Goal: Transaction & Acquisition: Purchase product/service

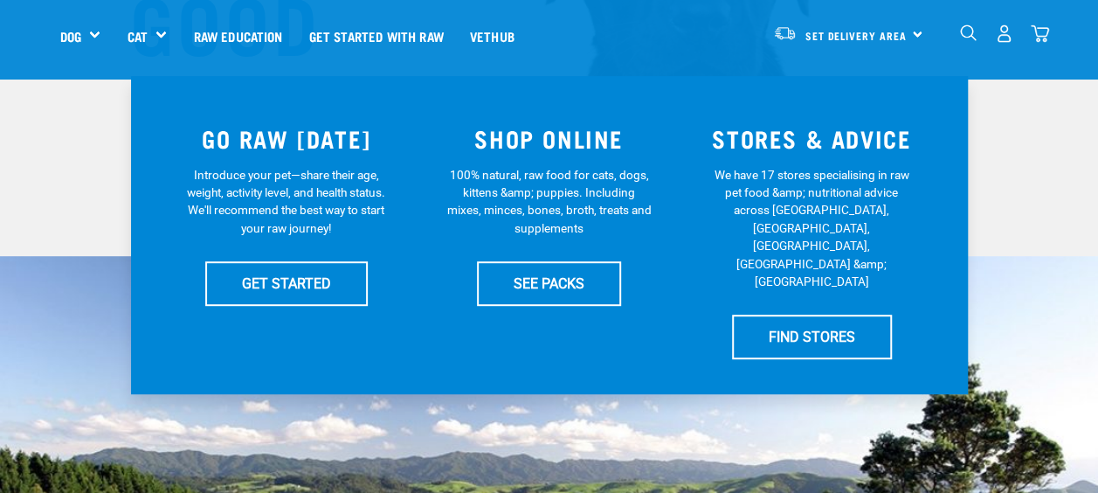
scroll to position [339, 0]
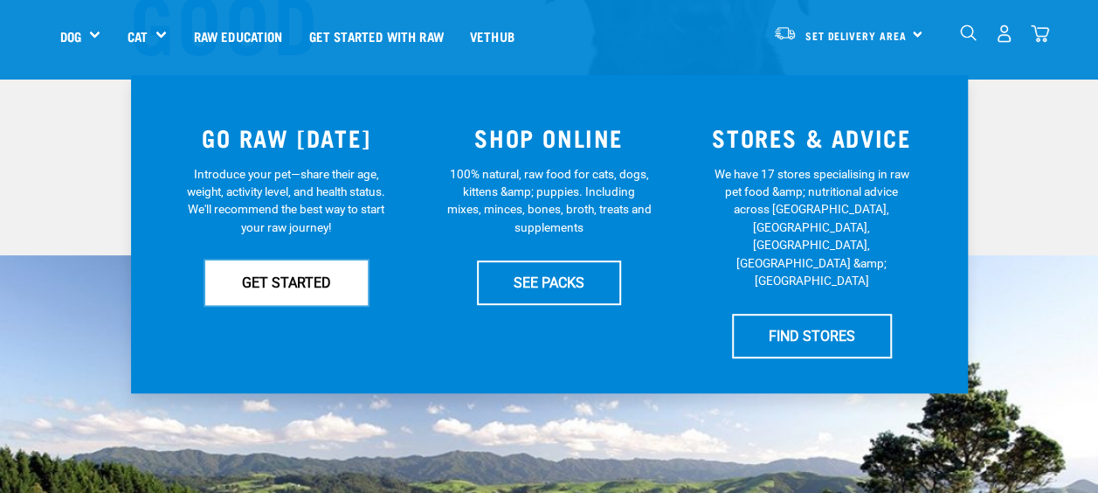
click at [287, 280] on link "GET STARTED" at bounding box center [286, 282] width 163 height 44
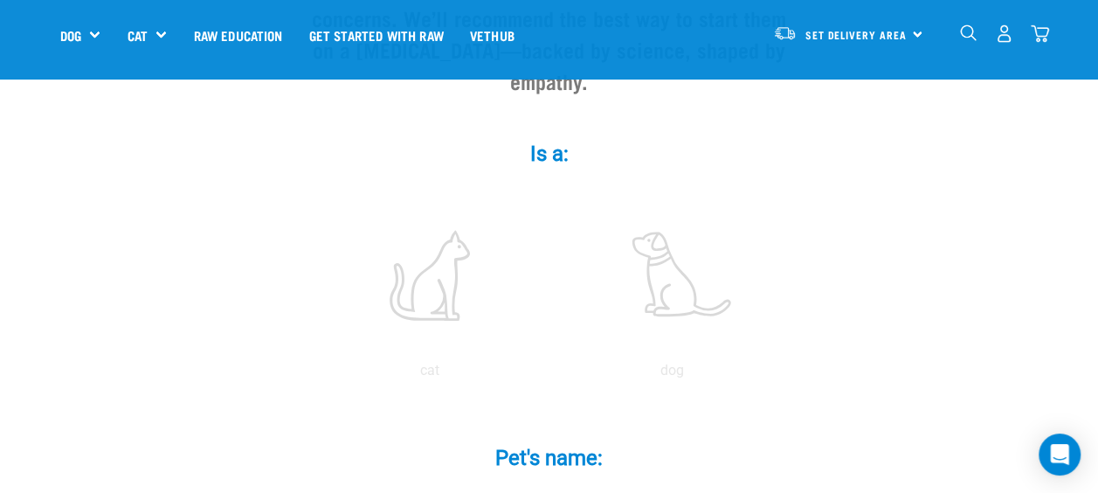
scroll to position [273, 0]
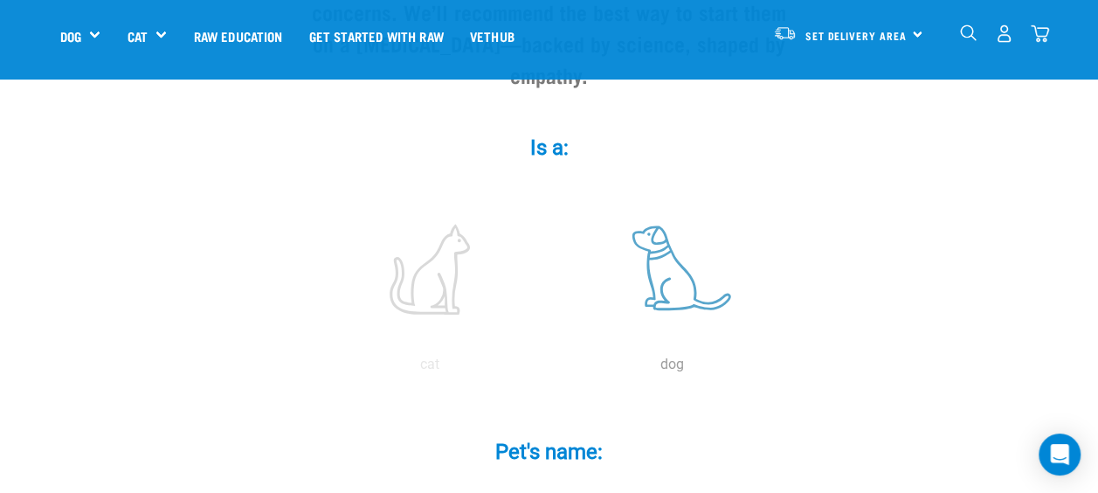
click at [661, 248] on label at bounding box center [673, 269] width 236 height 149
click at [551, 369] on input "radio" at bounding box center [551, 369] width 0 height 0
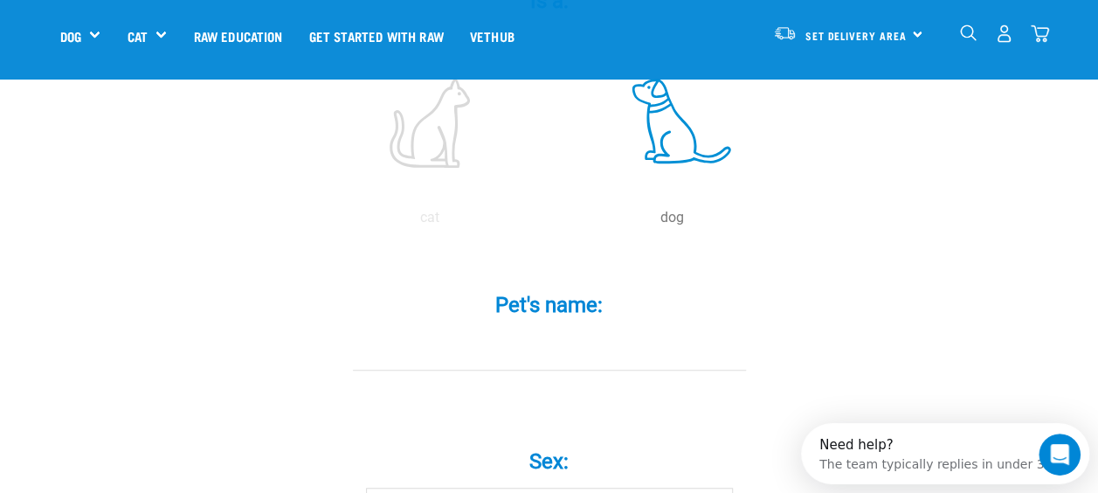
scroll to position [0, 0]
click at [545, 331] on input "Pet's name: *" at bounding box center [549, 350] width 393 height 39
type input "Izzy"
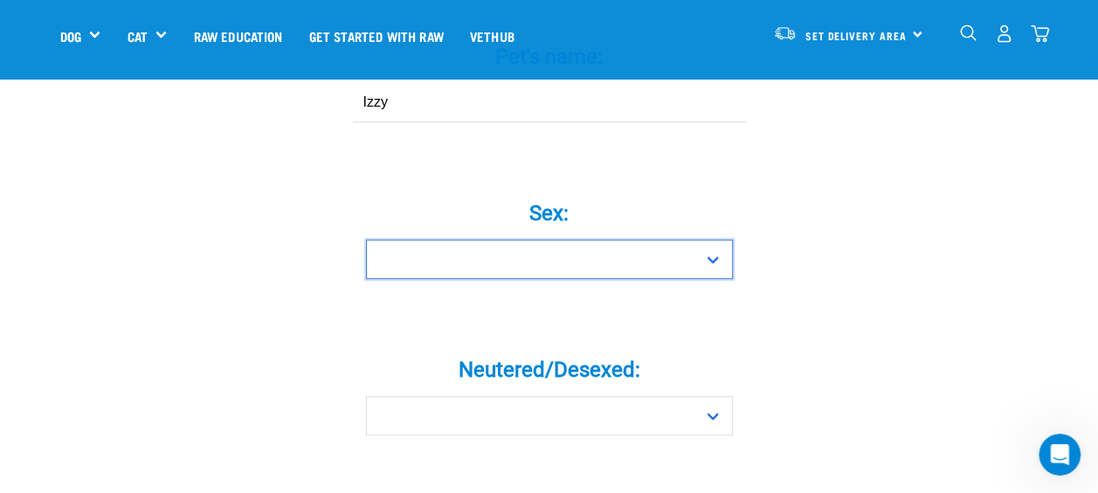
scroll to position [668, 0]
click at [571, 239] on select "Boy Girl" at bounding box center [549, 258] width 367 height 39
select select "girl"
click at [366, 239] on select "Boy Girl" at bounding box center [549, 258] width 367 height 39
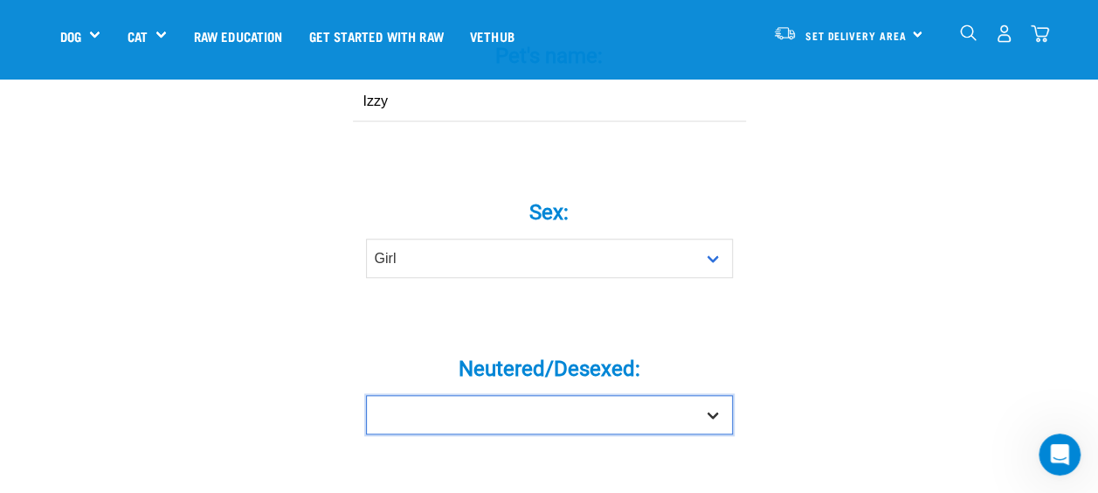
click at [547, 395] on select "Yes No" at bounding box center [549, 414] width 367 height 39
select select "yes"
click at [366, 395] on select "Yes No" at bounding box center [549, 414] width 367 height 39
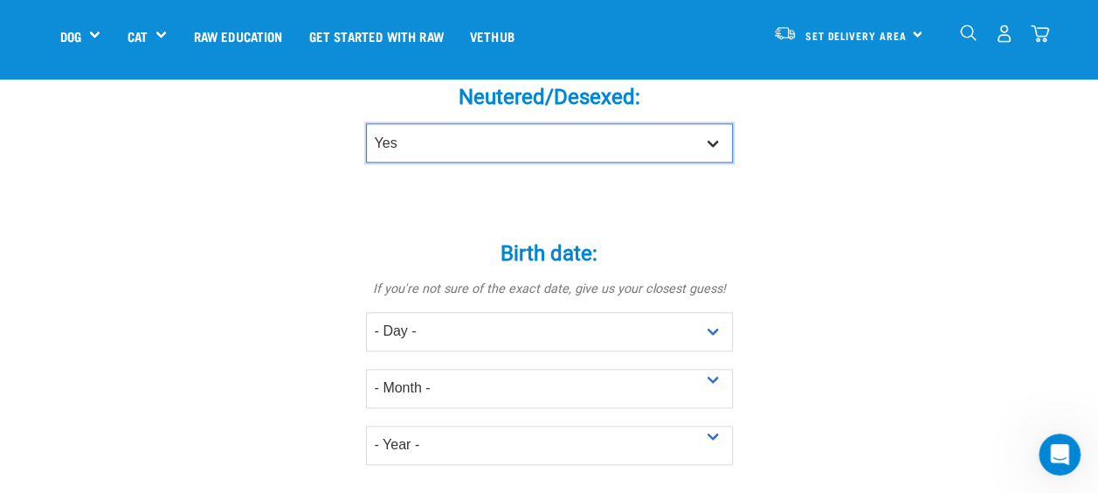
scroll to position [941, 0]
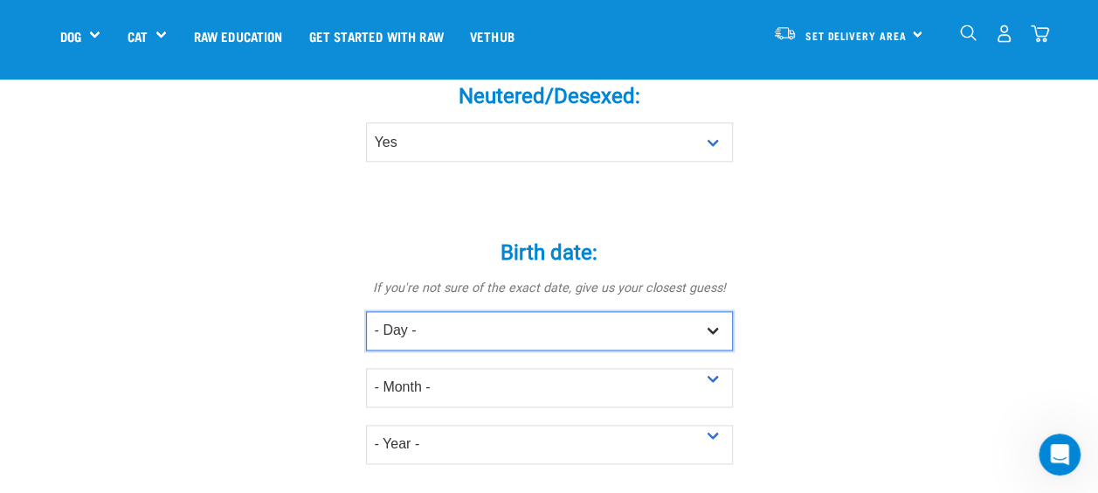
click at [473, 311] on select "- Day - 1 2 3 4 5 6 7 8 9 10 11 12 13 14 15 16 17 18 19 20 21 22 23 24 25 26 27" at bounding box center [549, 330] width 367 height 39
select select "2"
click at [366, 311] on select "- Day - 1 2 3 4 5 6 7 8 9 10 11 12 13 14 15 16 17 18 19 20 21 22 23 24 25 26 27" at bounding box center [549, 330] width 367 height 39
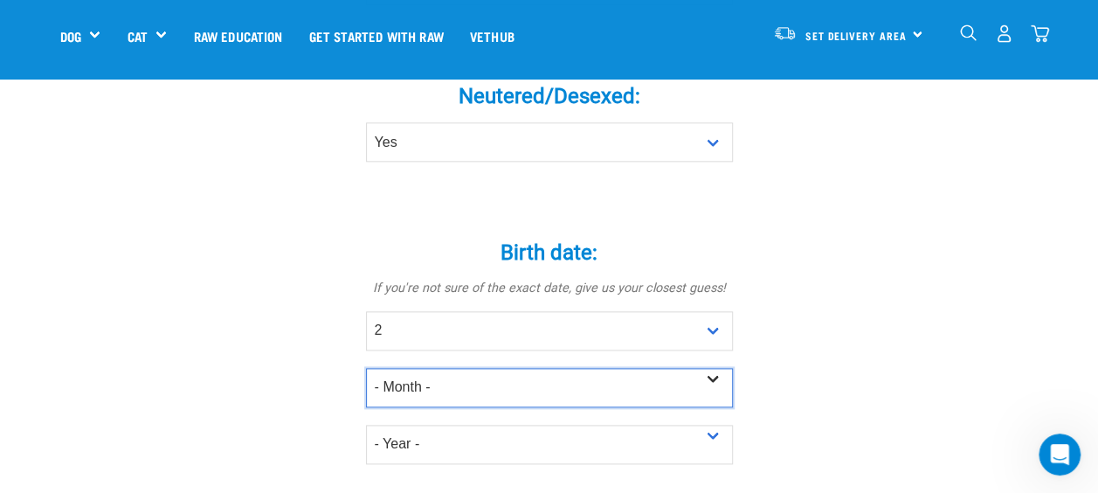
click at [430, 368] on select "- Month - January February March April May June July August September October N…" at bounding box center [549, 387] width 367 height 39
click at [366, 368] on select "- Month - January February March April May June July August September October N…" at bounding box center [549, 387] width 367 height 39
click at [425, 368] on select "- Month - January February March April May June July August September October N…" at bounding box center [549, 387] width 367 height 39
select select "February"
click at [366, 368] on select "- Month - January February March April May June July August September October N…" at bounding box center [549, 387] width 367 height 39
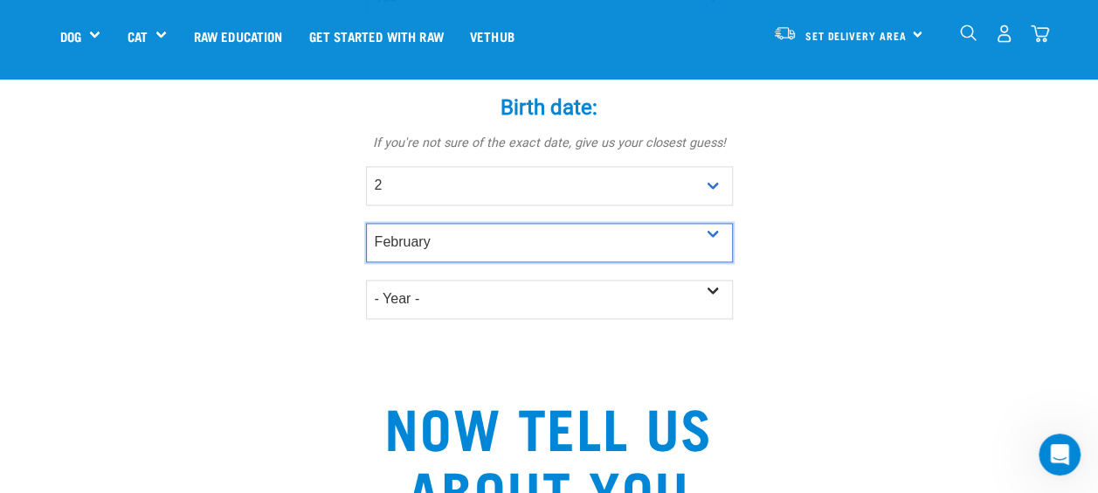
scroll to position [1093, 0]
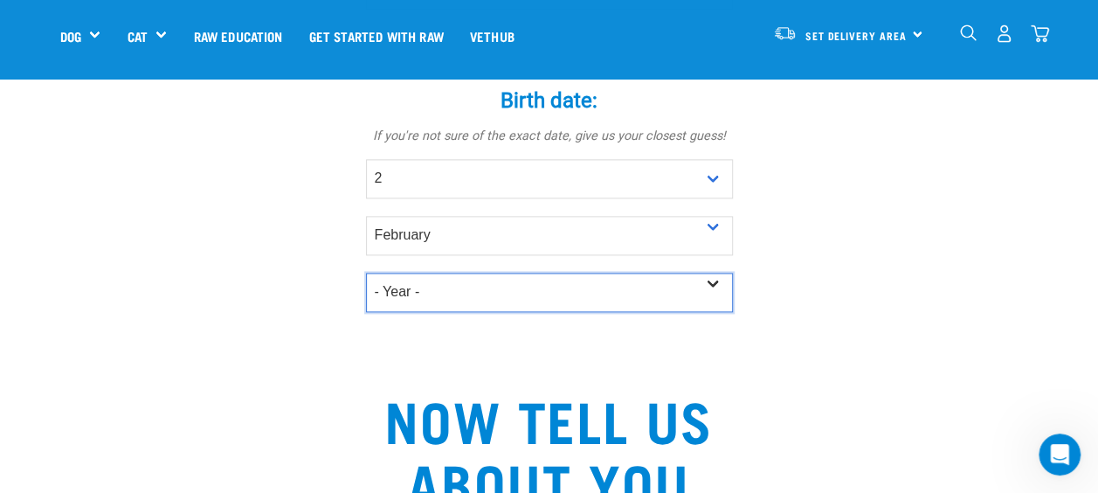
click at [454, 273] on select "- Year - 2025 2024 2023 2022 2021 2020 2019 2018 2017 2016 2015 2014 2013 2012" at bounding box center [549, 292] width 367 height 39
select select "2023"
click at [366, 273] on select "- Year - 2025 2024 2023 2022 2021 2020 2019 2018 2017 2016 2015 2014 2013 2012" at bounding box center [549, 292] width 367 height 39
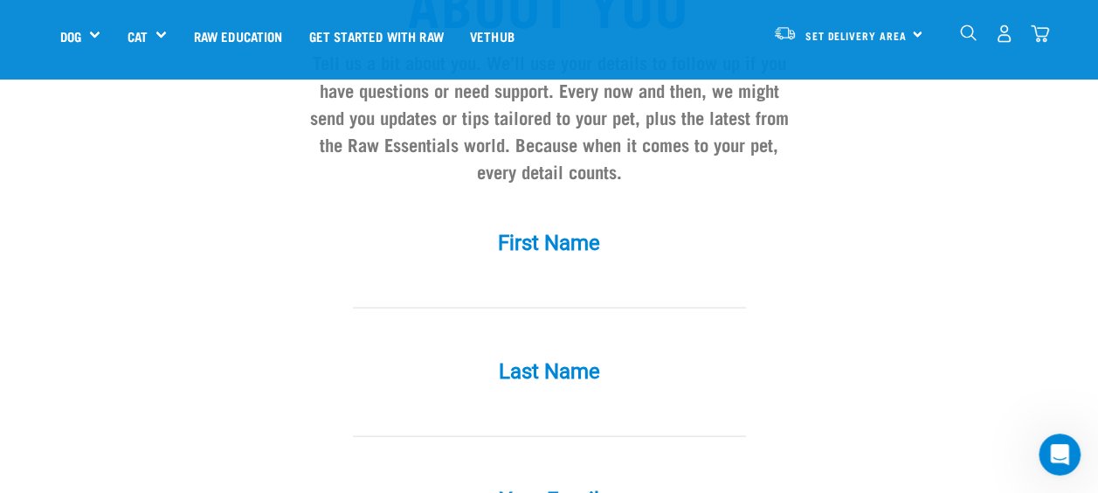
scroll to position [1574, 0]
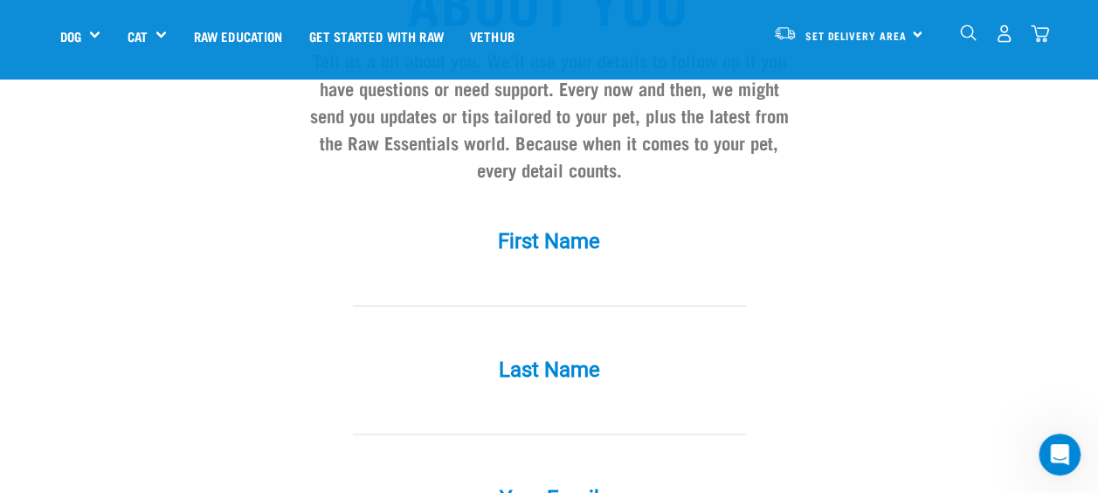
click at [535, 266] on input "First Name *" at bounding box center [549, 285] width 393 height 39
type input "Ellie"
type input "Gilmour"
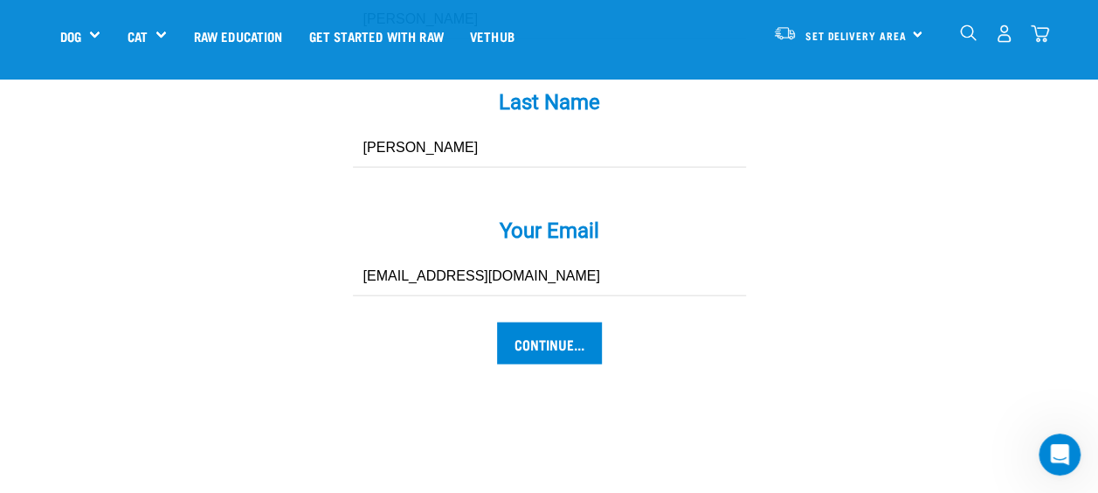
scroll to position [1903, 0]
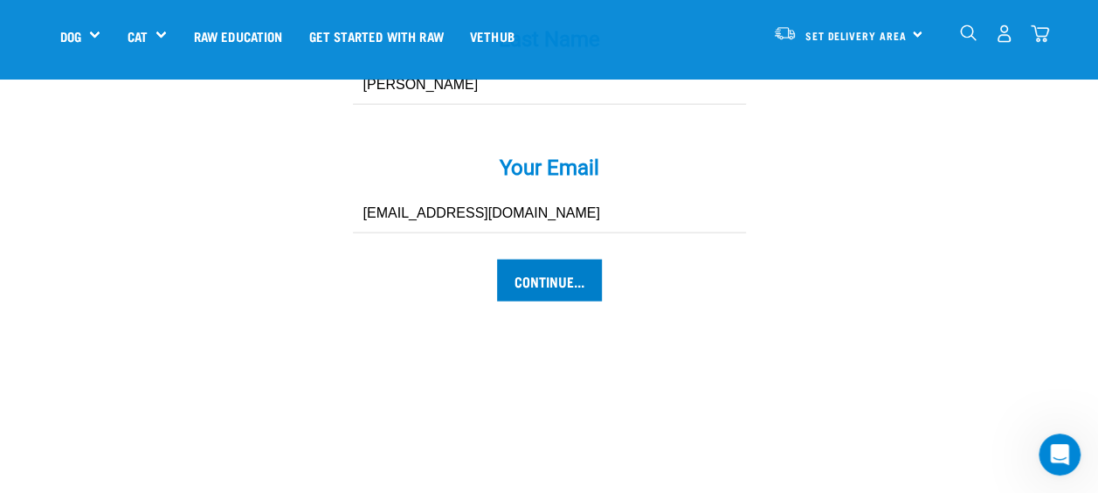
type input "[EMAIL_ADDRESS][DOMAIN_NAME]"
click at [554, 260] on input "Continue..." at bounding box center [549, 281] width 105 height 42
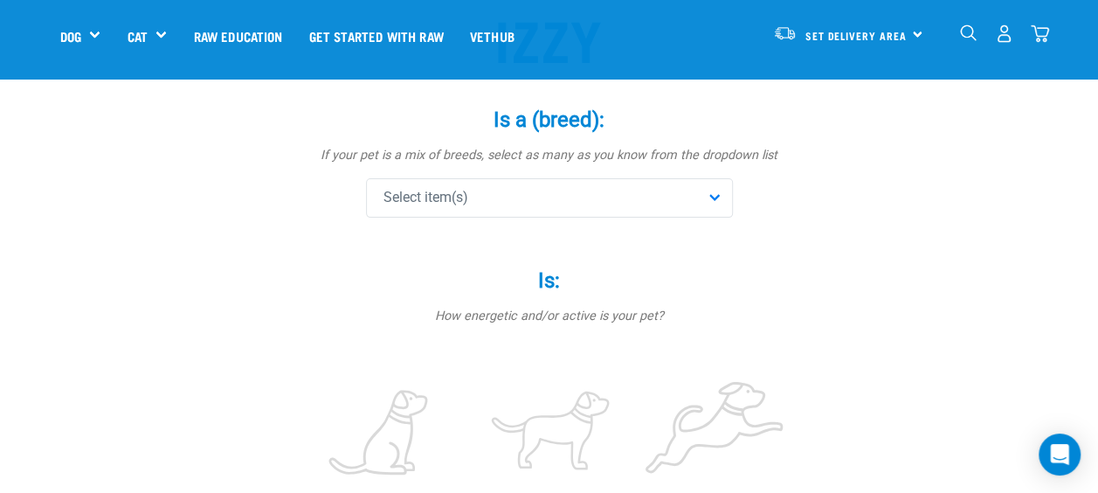
scroll to position [184, 0]
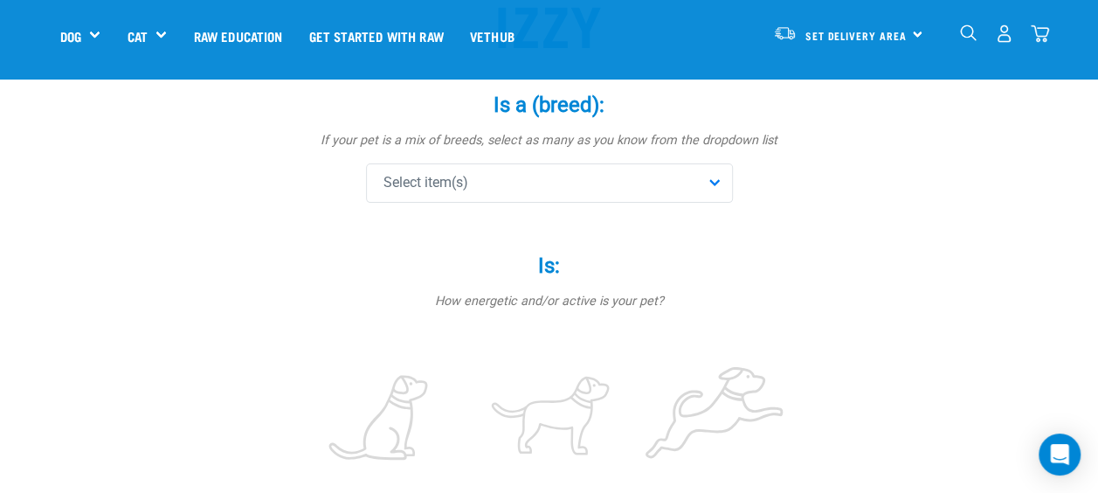
click at [470, 197] on div "Select item(s)" at bounding box center [549, 182] width 367 height 39
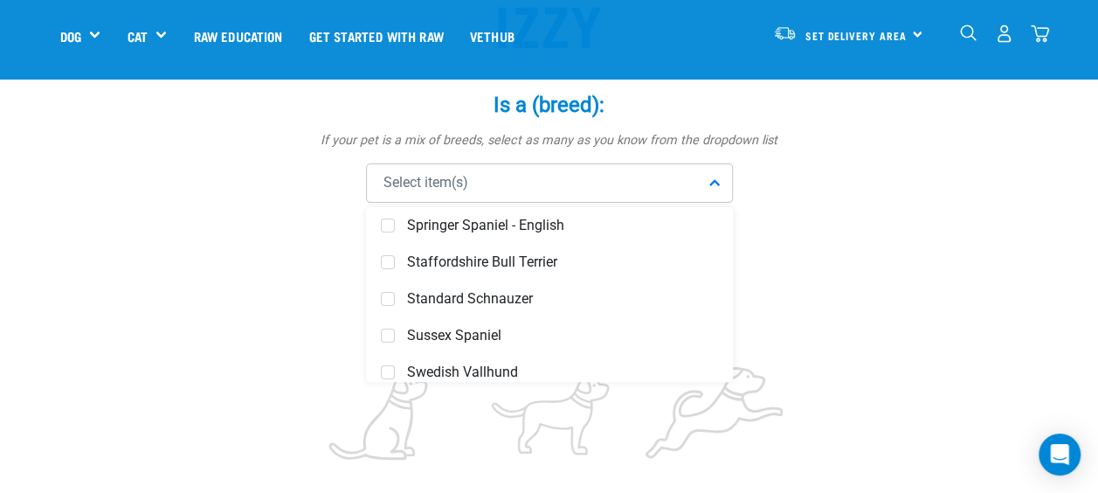
scroll to position [6665, 0]
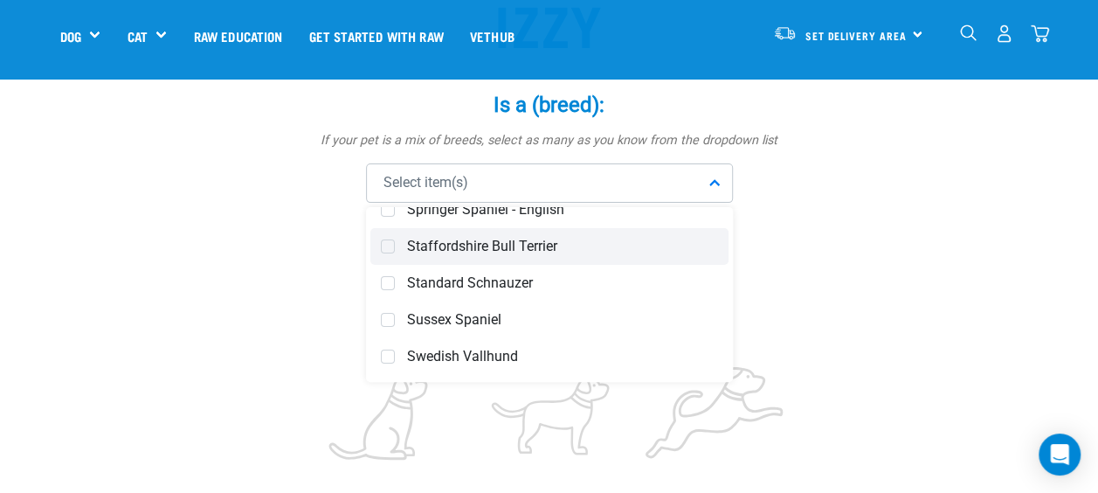
click at [502, 246] on span "Staffordshire Bull Terrier" at bounding box center [562, 246] width 311 height 17
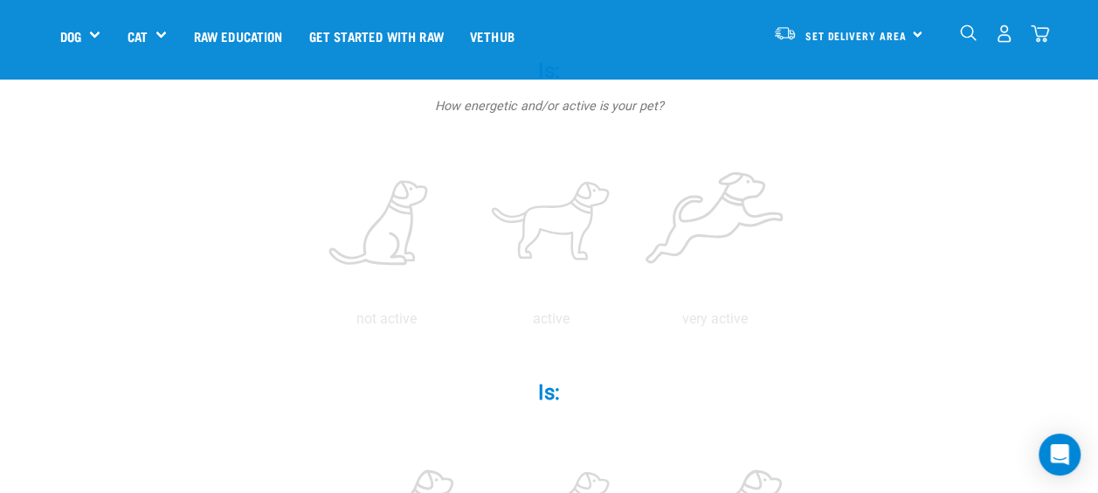
scroll to position [380, 0]
click at [549, 214] on label at bounding box center [551, 223] width 157 height 149
click at [469, 322] on input "radio" at bounding box center [469, 322] width 0 height 0
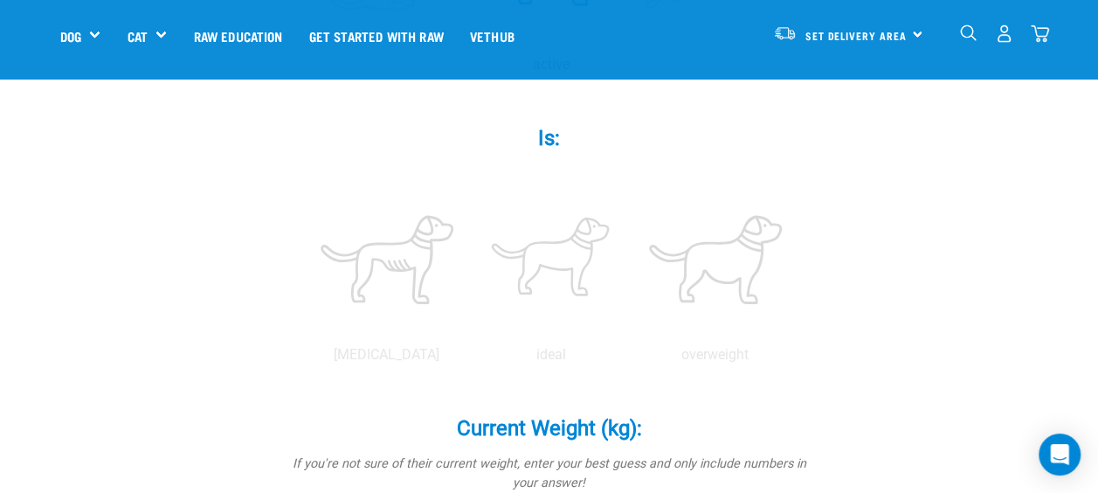
scroll to position [634, 0]
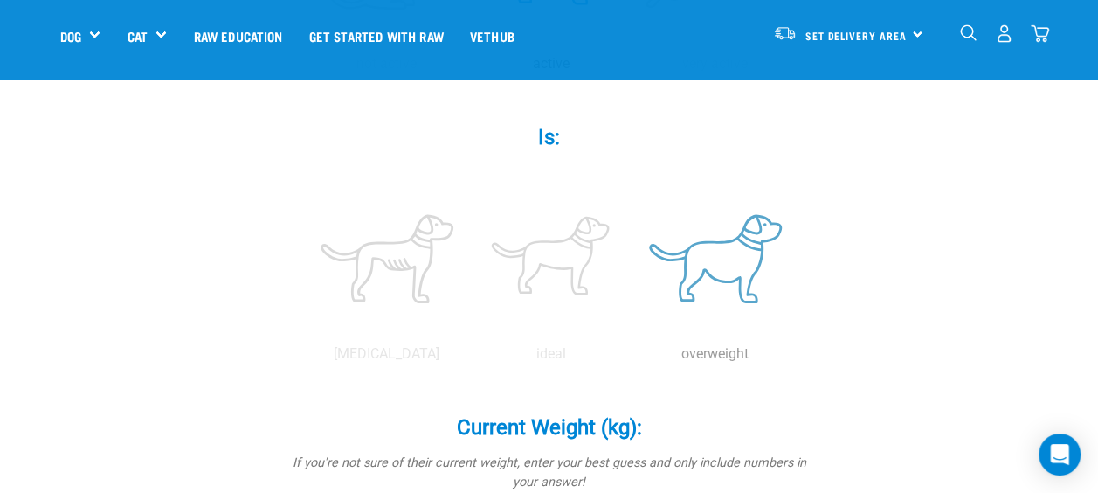
click at [722, 264] on label at bounding box center [715, 258] width 157 height 149
click at [633, 358] on input "radio" at bounding box center [633, 358] width 0 height 0
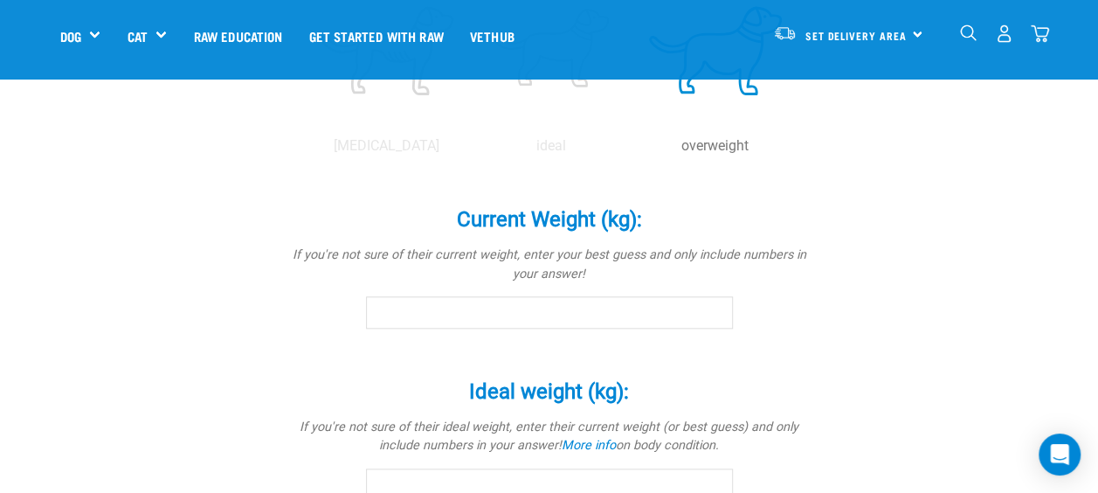
scroll to position [843, 0]
click at [514, 308] on input "Current Weight (kg): *" at bounding box center [549, 310] width 367 height 31
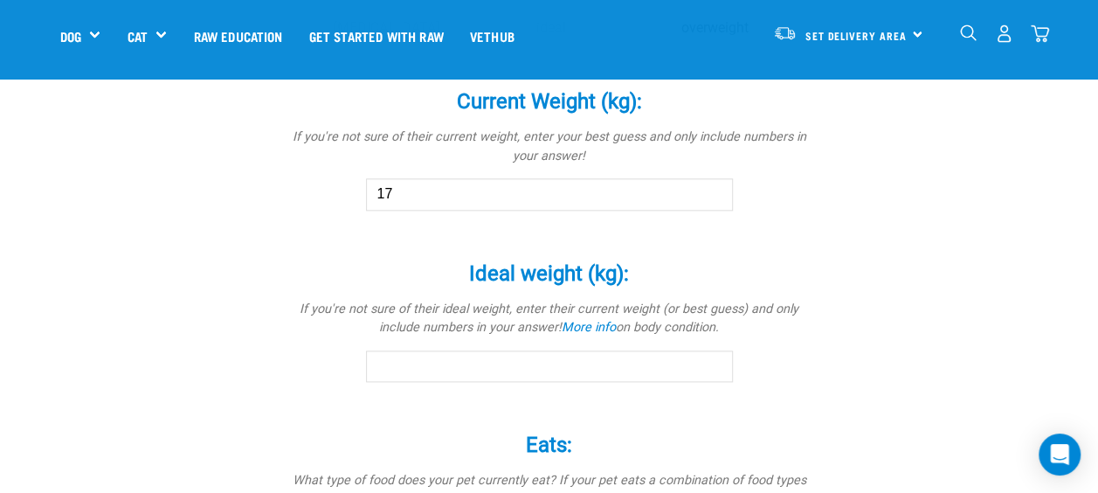
scroll to position [1006, 0]
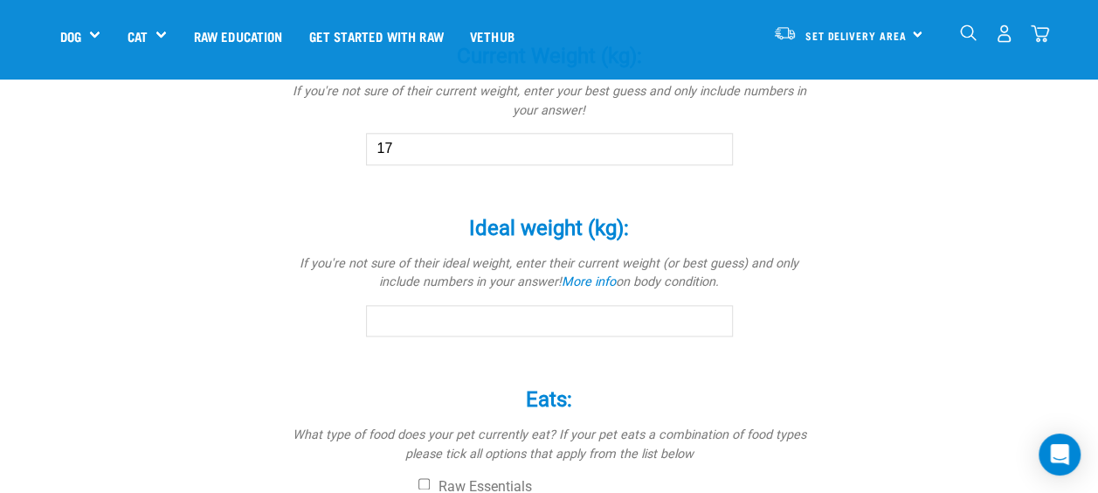
type input "17"
click at [468, 327] on input "Ideal weight (kg): *" at bounding box center [549, 320] width 367 height 31
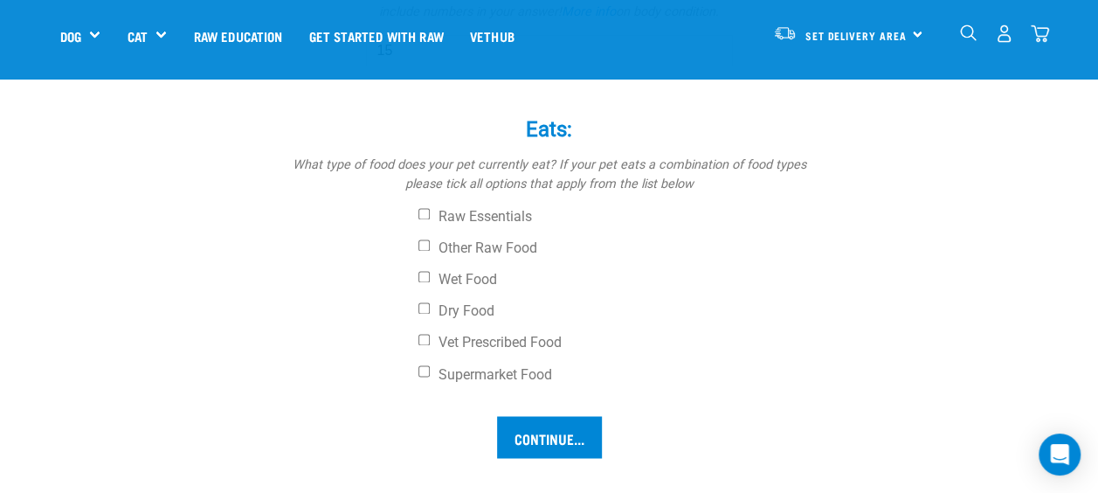
scroll to position [1277, 0]
type input "15"
click at [419, 301] on input "Dry Food" at bounding box center [424, 306] width 11 height 11
checkbox input "true"
click at [422, 274] on input "Wet Food" at bounding box center [424, 275] width 11 height 11
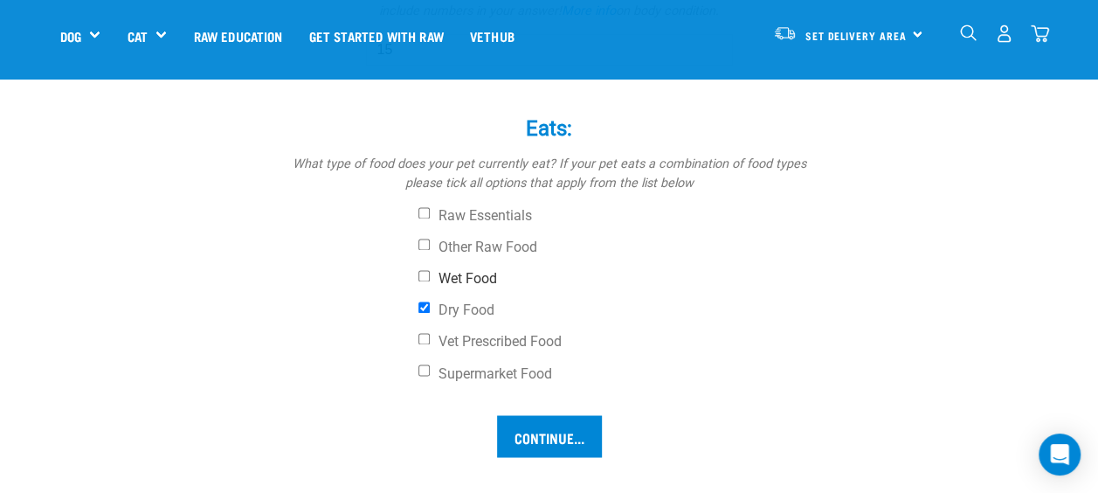
checkbox input "true"
click at [546, 431] on input "Continue..." at bounding box center [549, 436] width 105 height 42
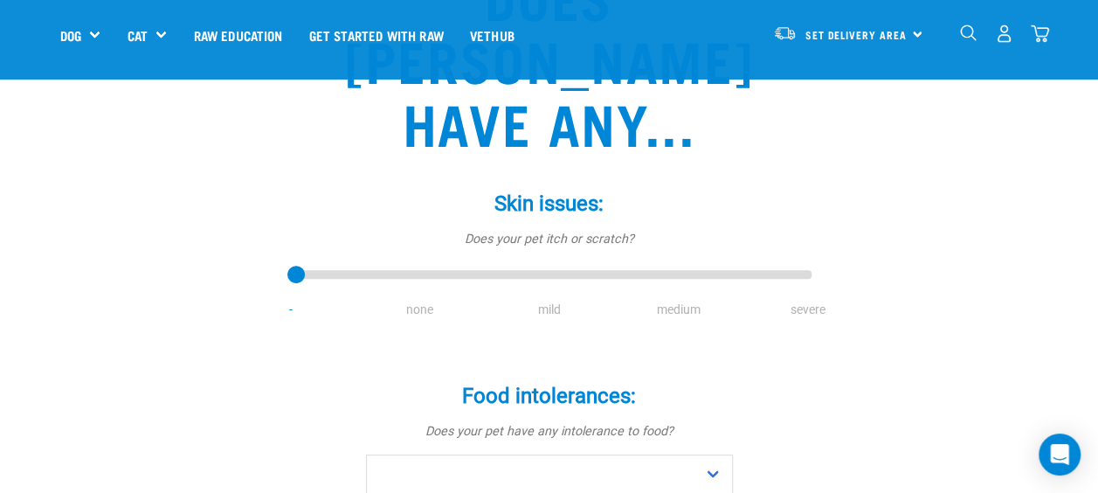
scroll to position [284, 0]
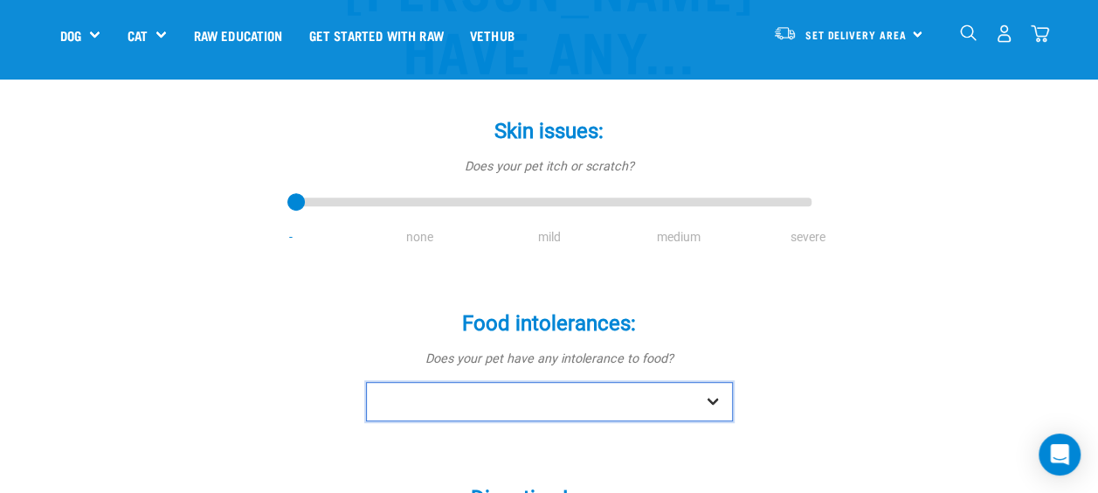
click at [530, 382] on select "No Yes" at bounding box center [549, 401] width 367 height 39
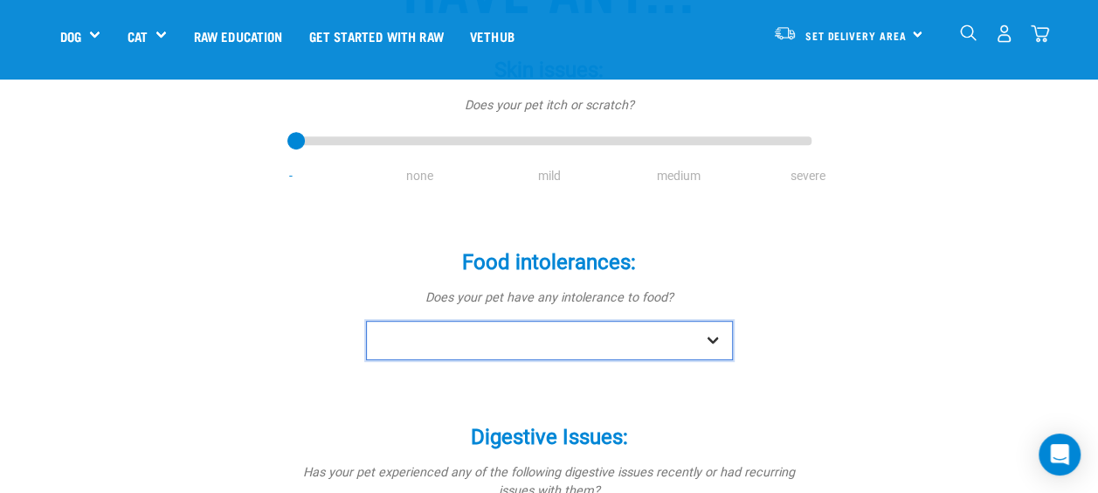
scroll to position [350, 0]
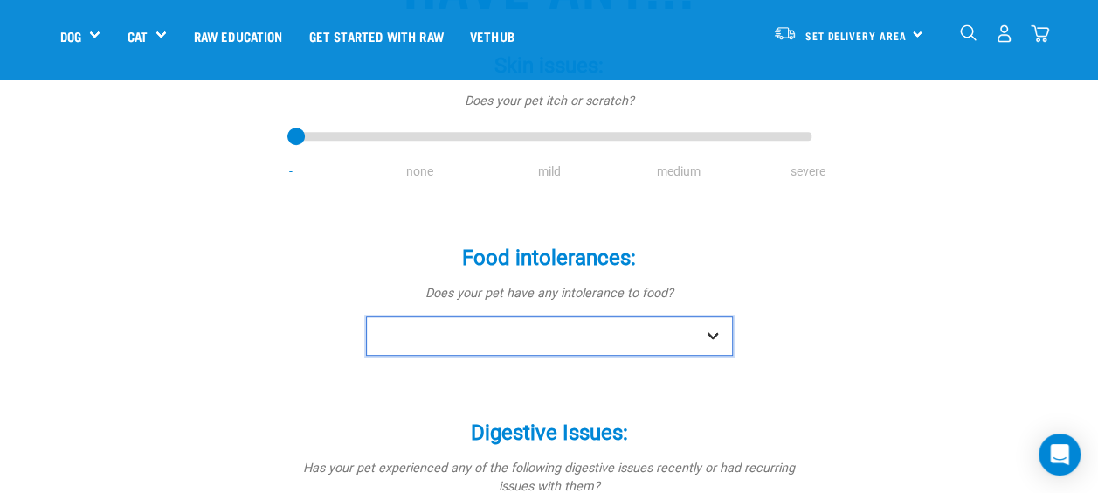
click at [507, 316] on select "No Yes" at bounding box center [549, 335] width 367 height 39
select select "no"
click at [366, 316] on select "No Yes" at bounding box center [549, 335] width 367 height 39
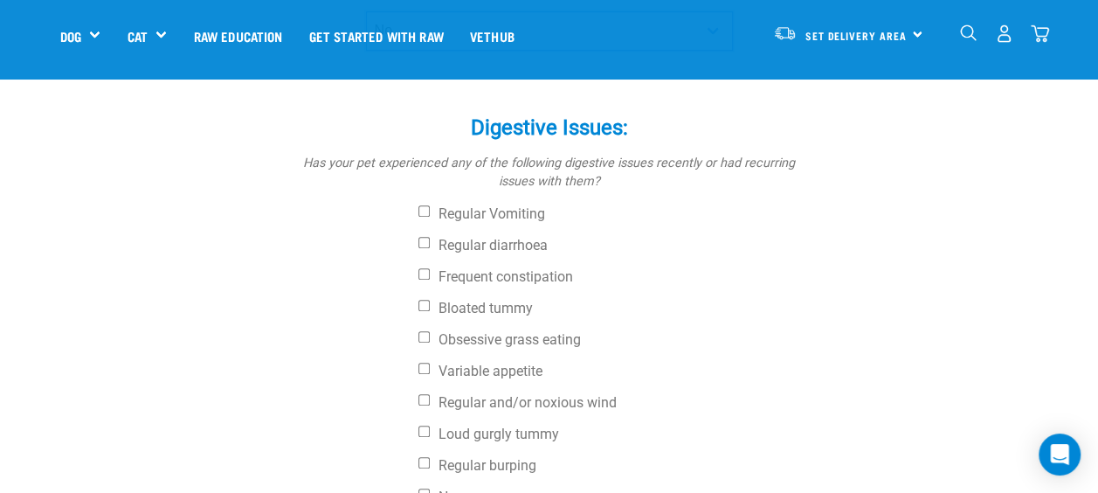
scroll to position [656, 0]
click at [423, 361] on input "Variable appetite" at bounding box center [424, 366] width 11 height 11
checkbox input "true"
click at [423, 455] on input "Regular burping" at bounding box center [424, 460] width 11 height 11
checkbox input "true"
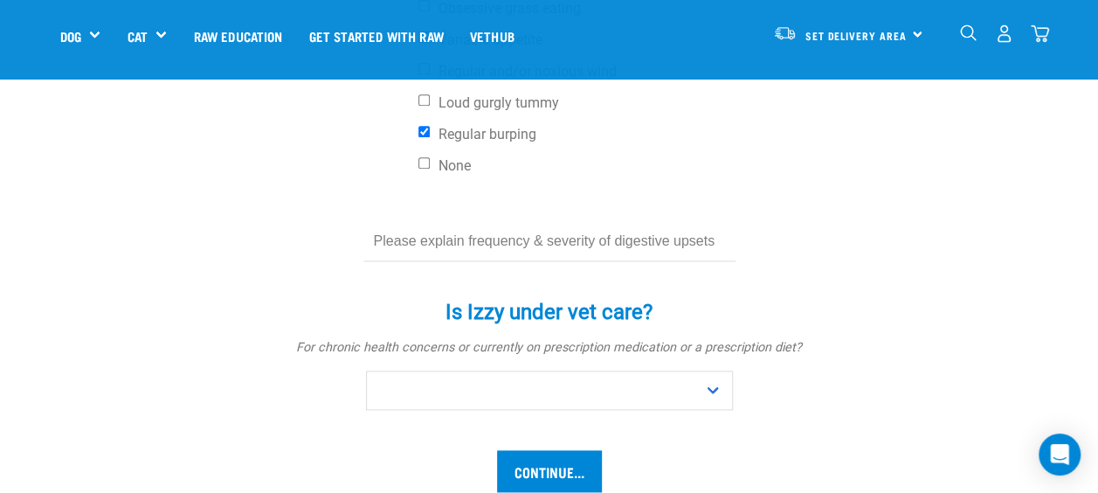
scroll to position [990, 0]
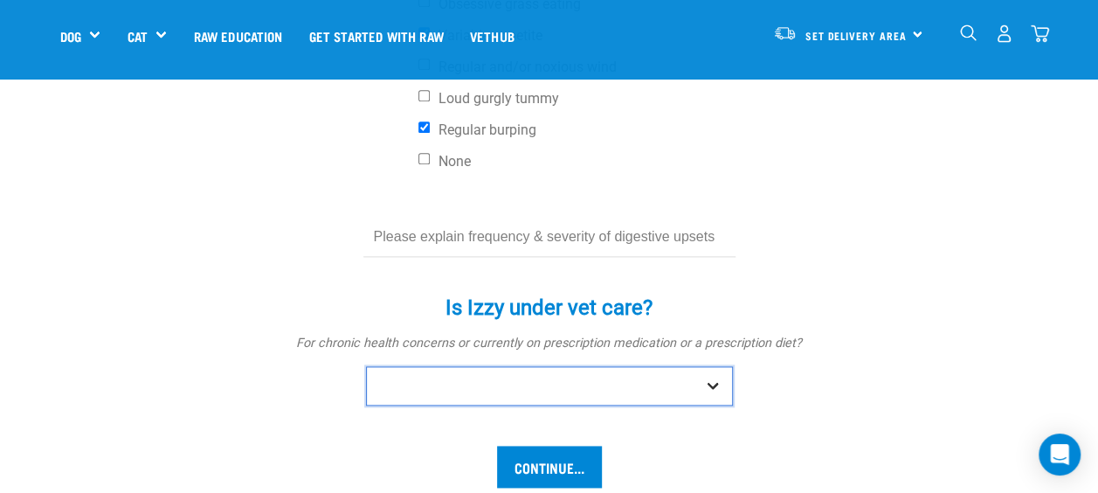
click at [503, 366] on select "No Yes" at bounding box center [549, 385] width 367 height 39
select select "yes"
click at [366, 366] on select "No Yes" at bounding box center [549, 385] width 367 height 39
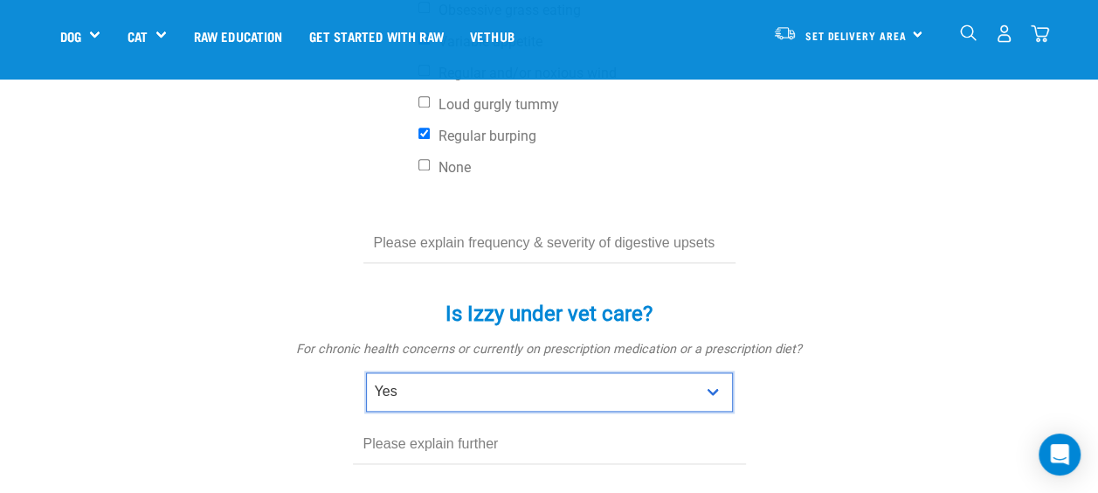
scroll to position [985, 0]
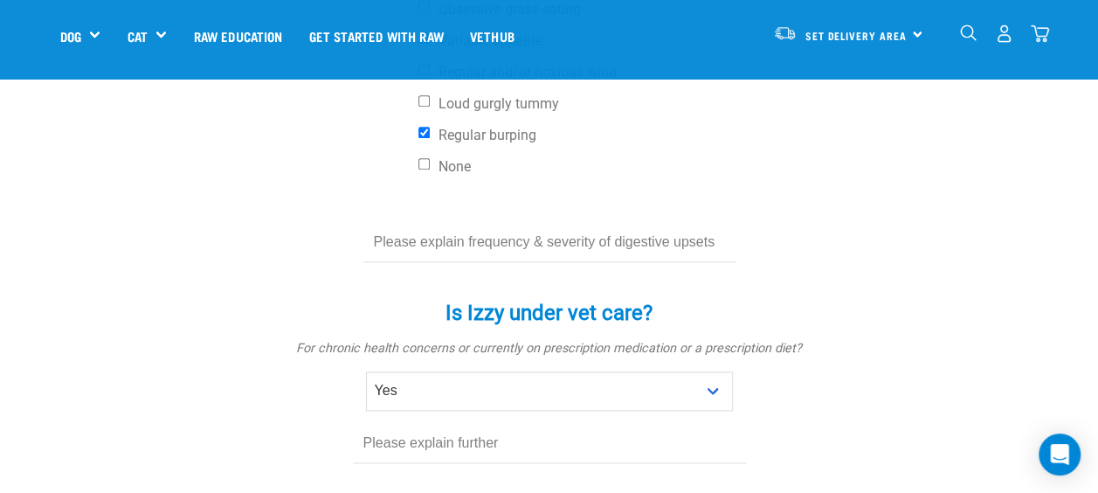
click at [495, 424] on input "text" at bounding box center [549, 443] width 393 height 39
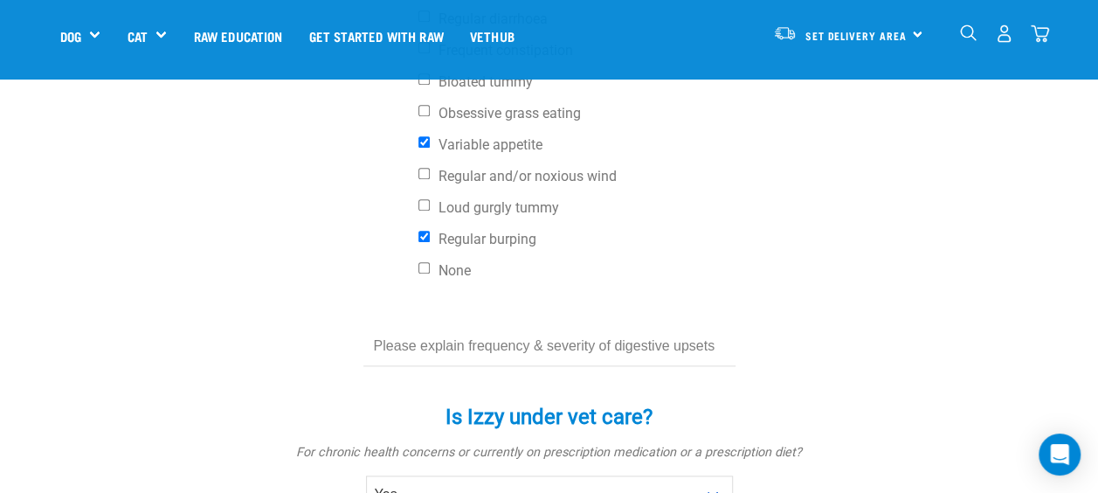
scroll to position [873, 0]
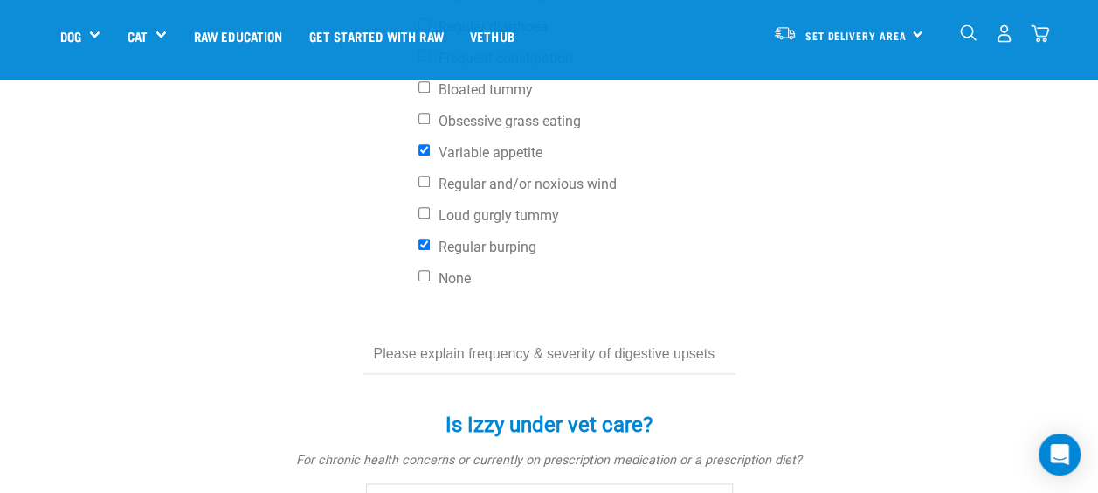
type input "Apoquel for itchy irritated skin allergies"
drag, startPoint x: 545, startPoint y: 294, endPoint x: 481, endPoint y: 288, distance: 64.0
click at [481, 335] on input "text" at bounding box center [549, 354] width 372 height 39
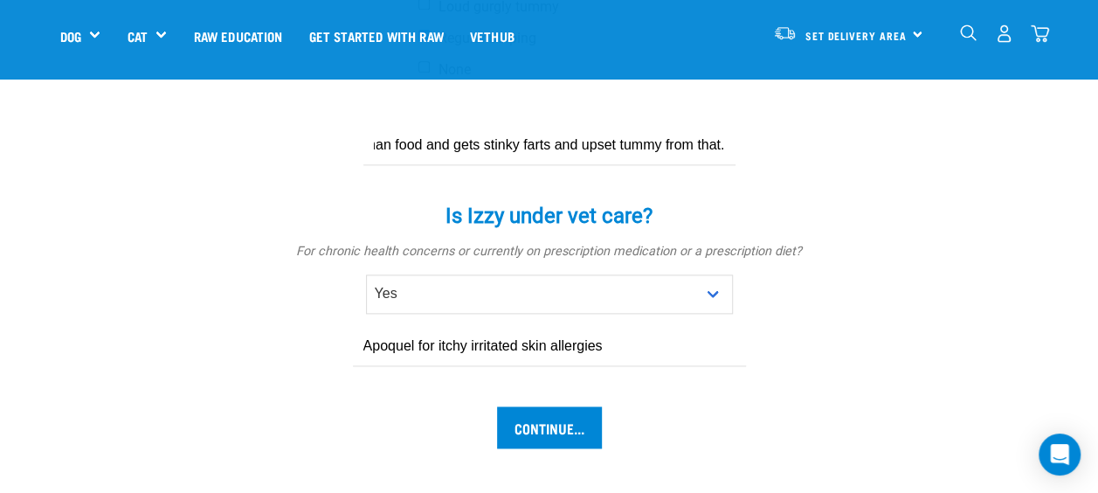
scroll to position [1133, 0]
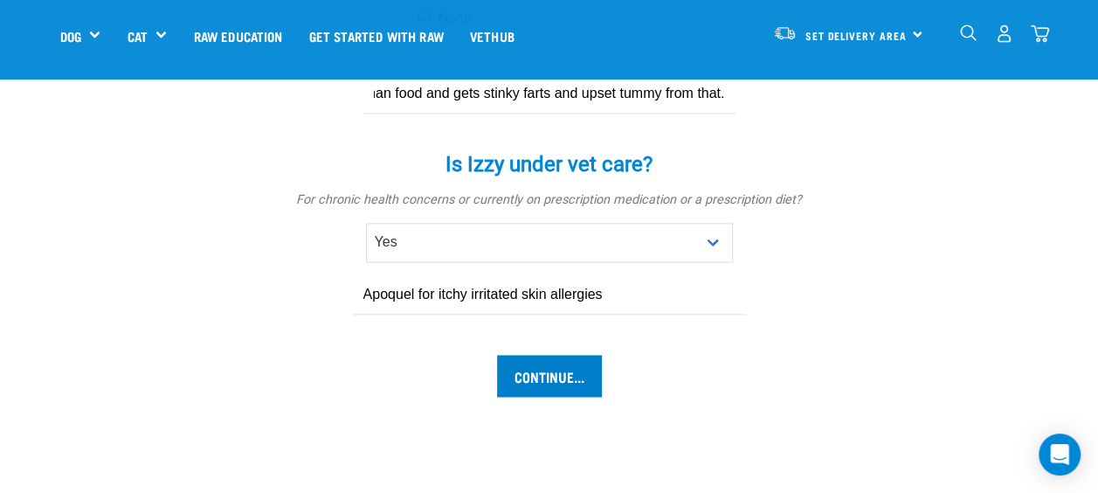
type input "Izzy eats alot of food scraps from our baby and scabs to get anything we have. …"
click at [556, 355] on input "Continue..." at bounding box center [549, 376] width 105 height 42
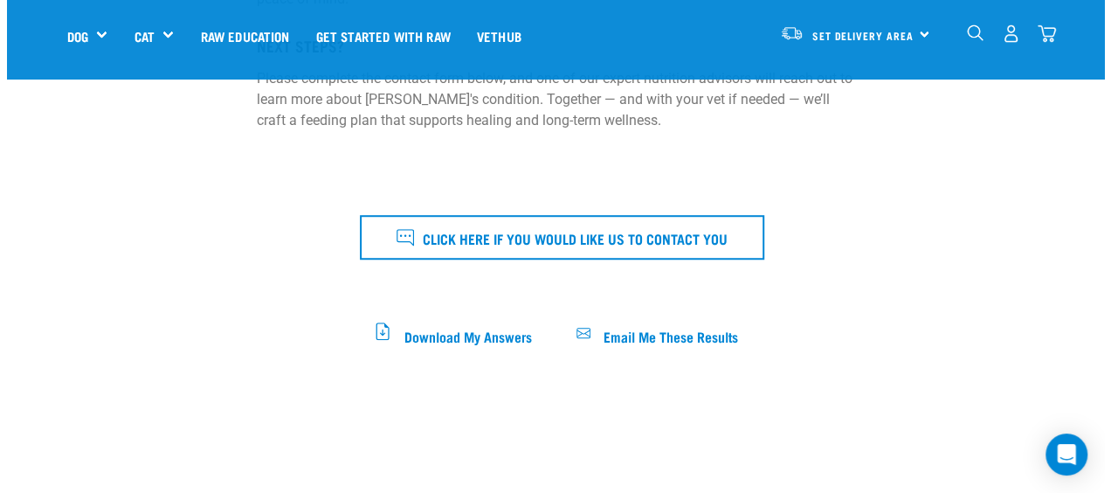
scroll to position [561, 0]
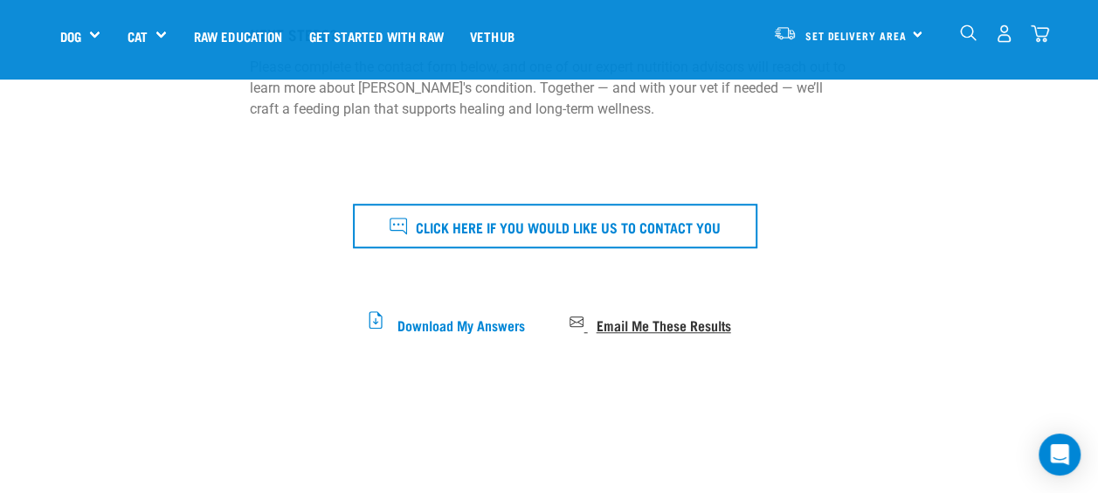
click at [664, 322] on span "Email Me These Results" at bounding box center [663, 324] width 135 height 10
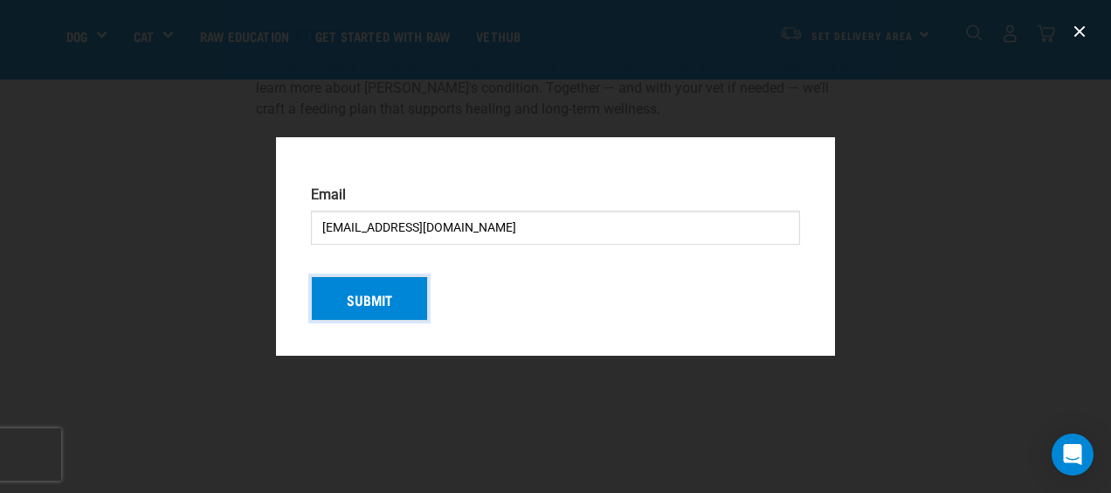
click at [394, 294] on button "Submit" at bounding box center [369, 298] width 117 height 45
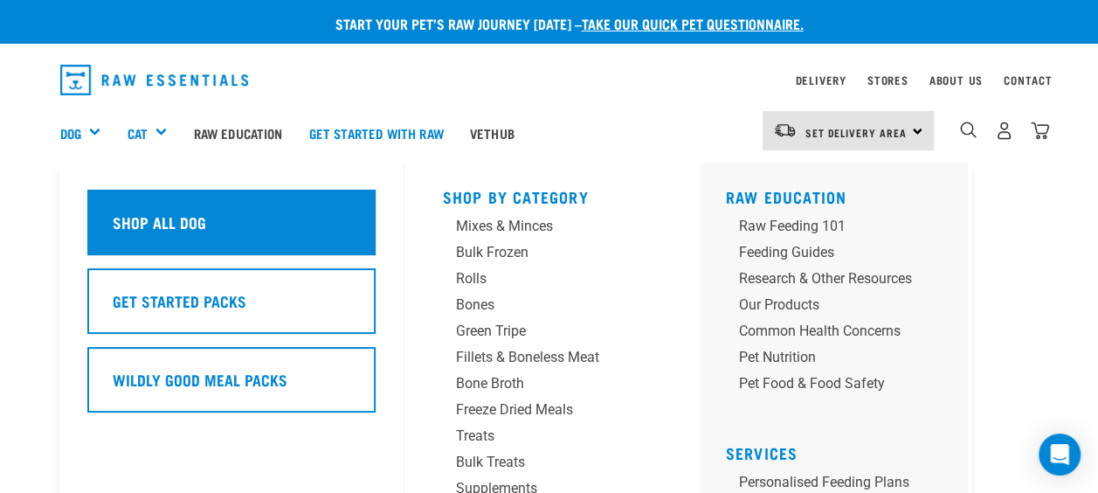
click at [176, 229] on h5 "Shop All Dog" at bounding box center [159, 222] width 93 height 23
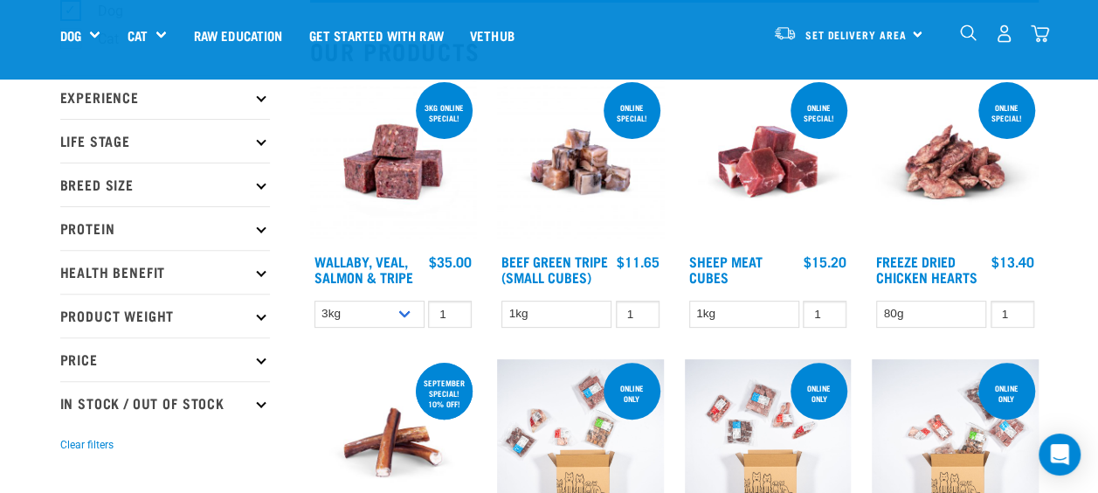
scroll to position [183, 0]
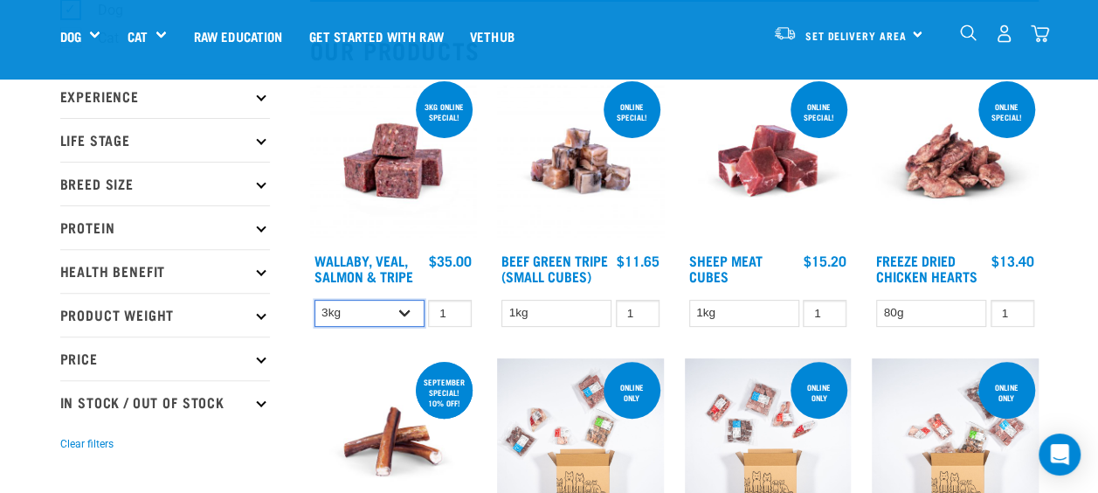
click at [407, 315] on select "3kg 1kg" at bounding box center [370, 313] width 110 height 27
click at [315, 300] on select "3kg 1kg" at bounding box center [370, 313] width 110 height 27
click at [400, 174] on img at bounding box center [393, 161] width 167 height 167
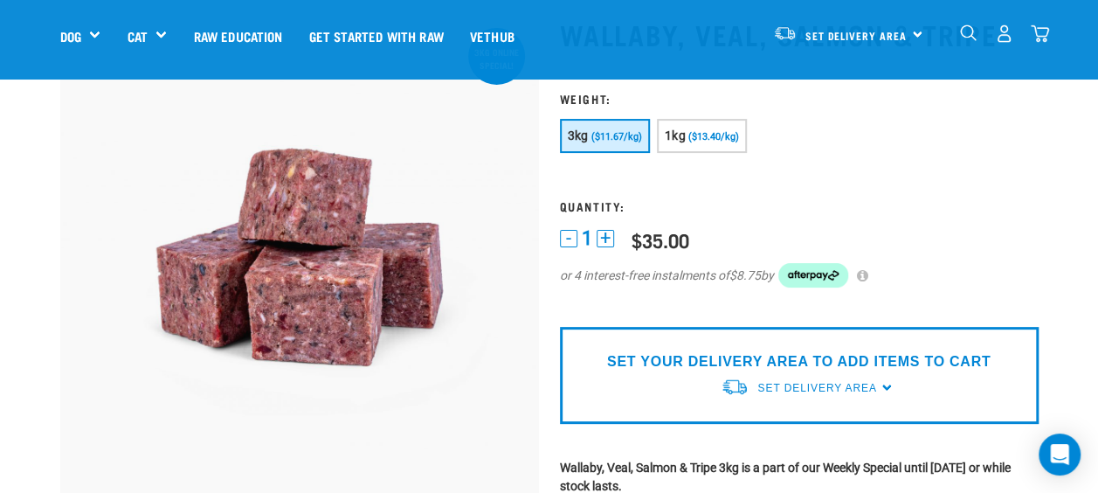
scroll to position [112, 0]
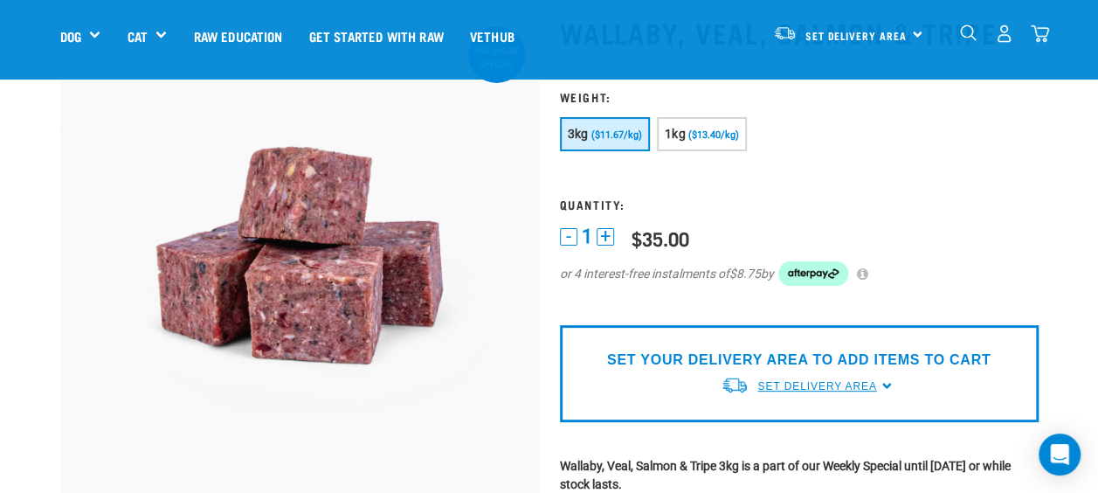
click at [828, 391] on span "Set Delivery Area" at bounding box center [817, 386] width 119 height 12
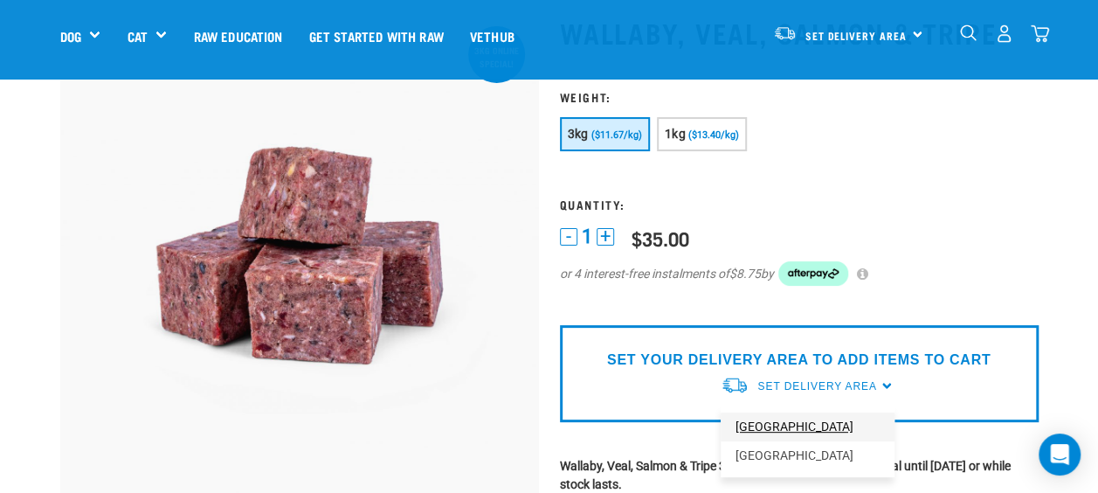
click at [781, 429] on link "[GEOGRAPHIC_DATA]" at bounding box center [808, 426] width 174 height 29
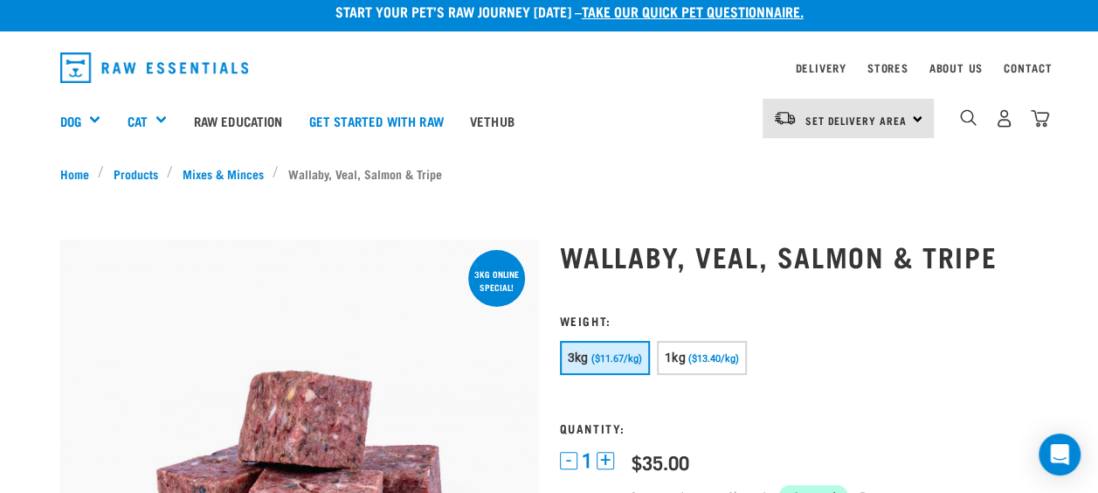
scroll to position [0, 0]
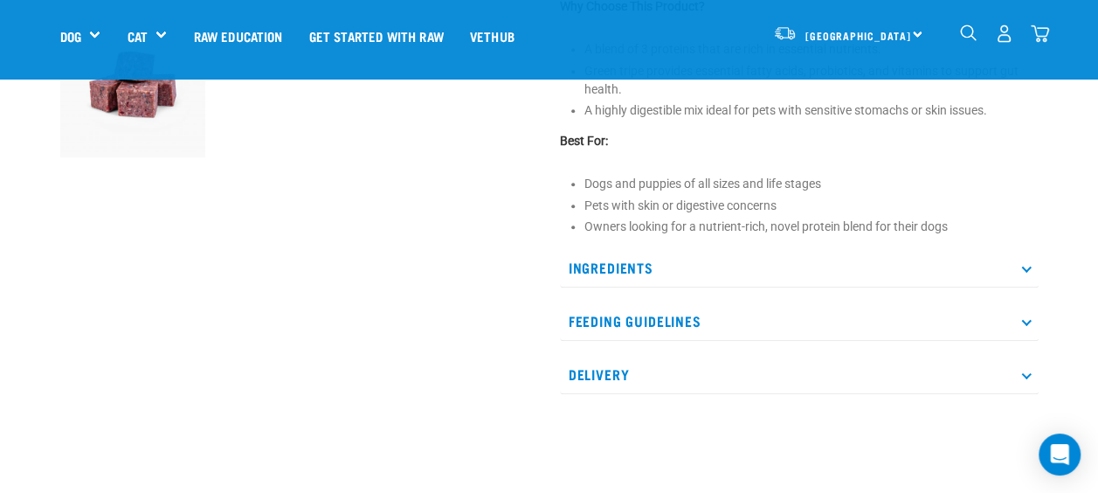
scroll to position [626, 0]
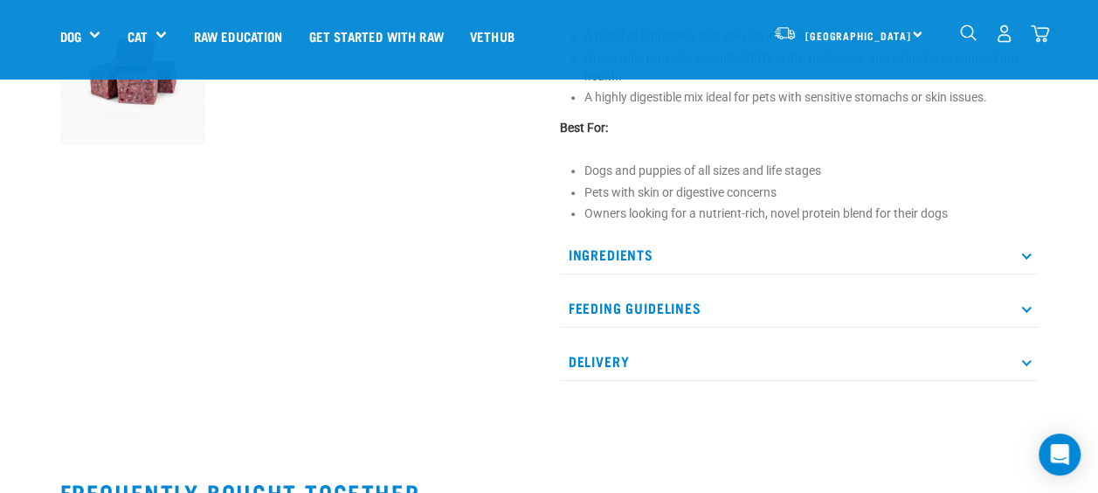
click at [706, 256] on p "Ingredients" at bounding box center [799, 254] width 479 height 39
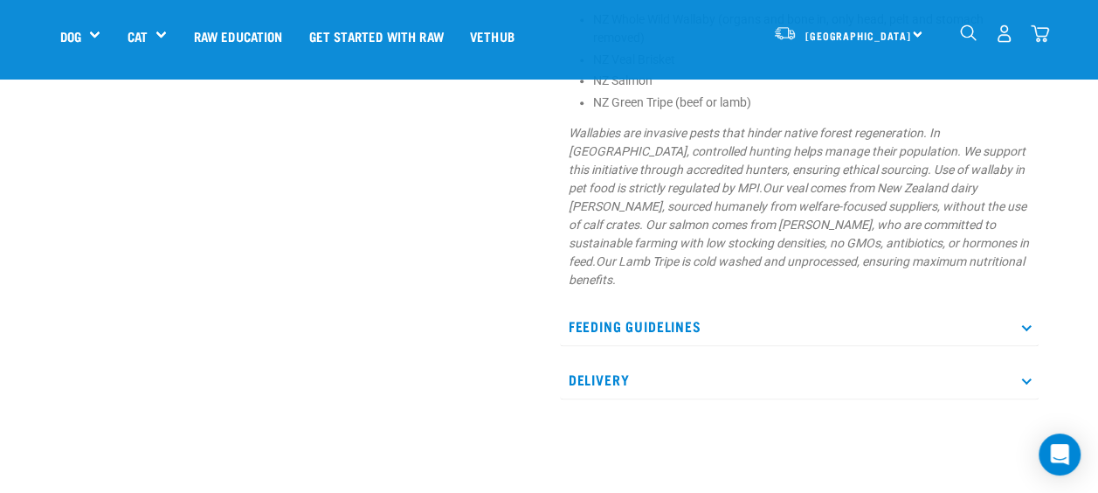
scroll to position [919, 0]
click at [668, 308] on p "Feeding Guidelines" at bounding box center [799, 327] width 479 height 39
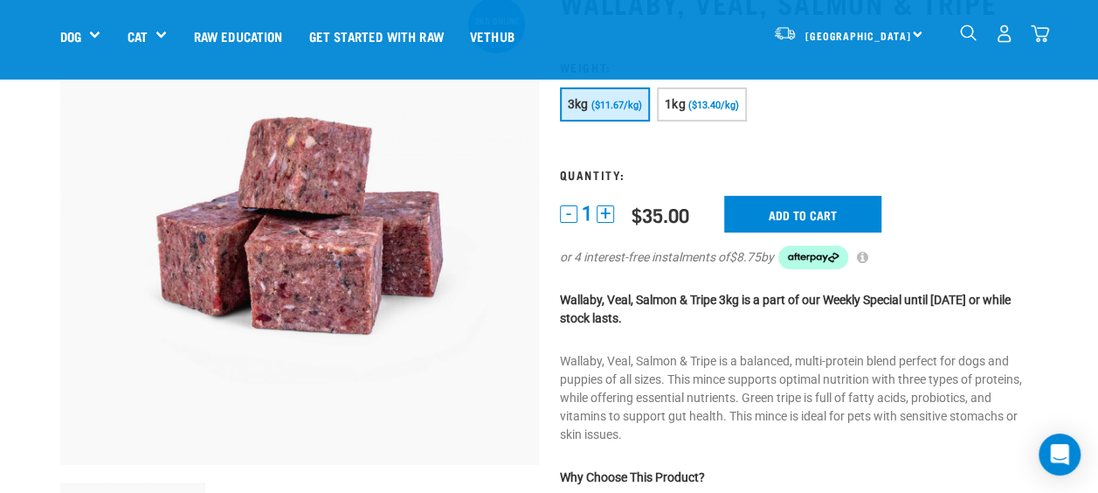
scroll to position [142, 0]
click at [799, 214] on input "Add to cart" at bounding box center [802, 214] width 157 height 37
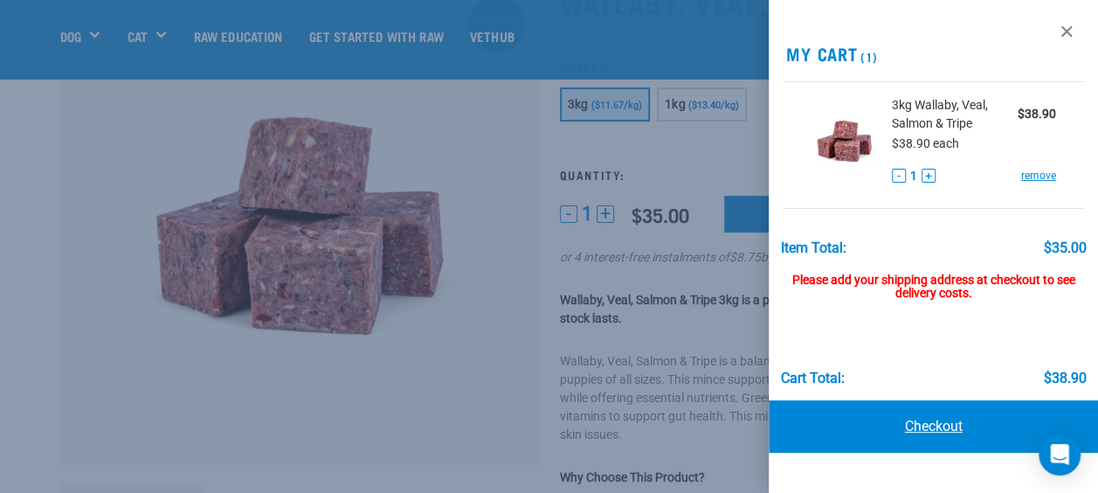
click at [933, 424] on link "Checkout" at bounding box center [933, 426] width 329 height 52
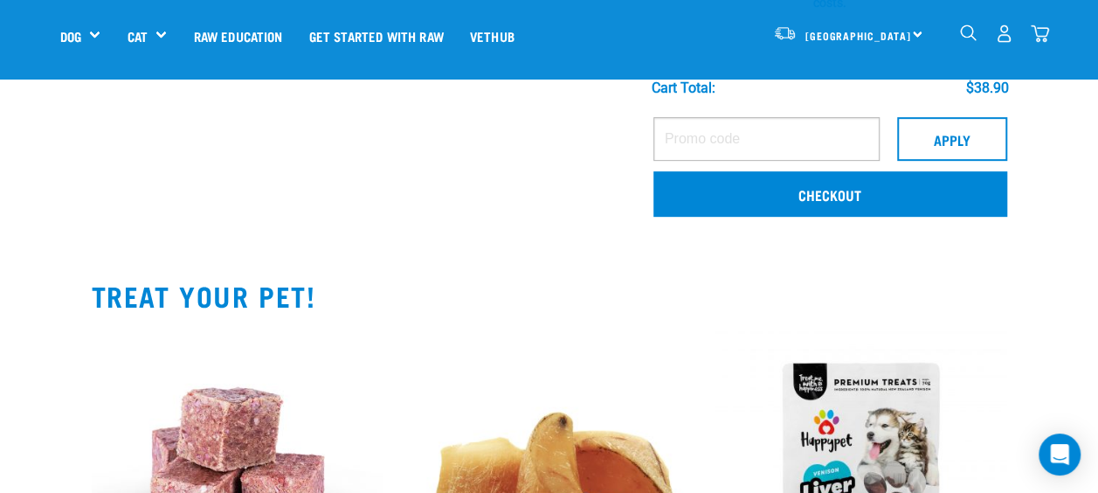
scroll to position [345, 0]
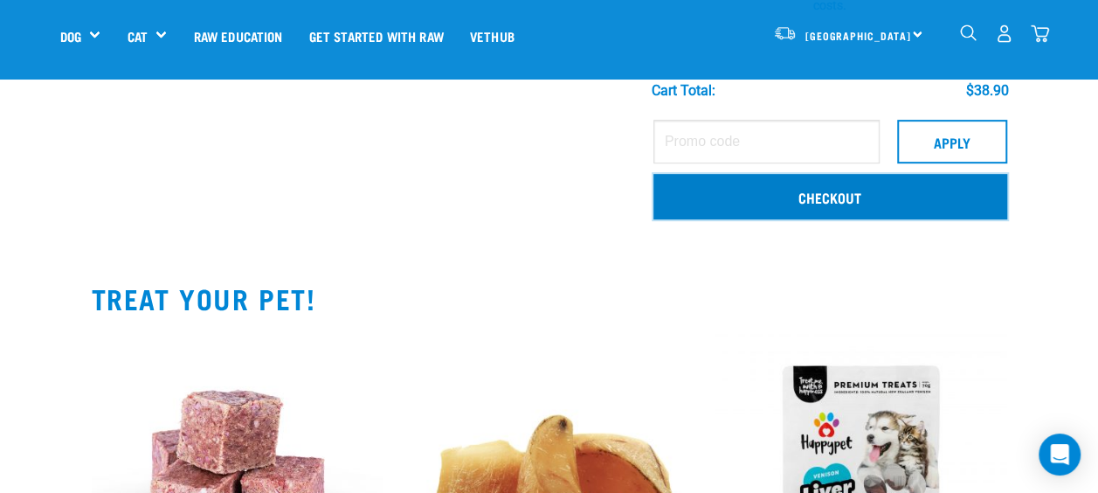
click at [815, 208] on link "Checkout" at bounding box center [831, 196] width 354 height 45
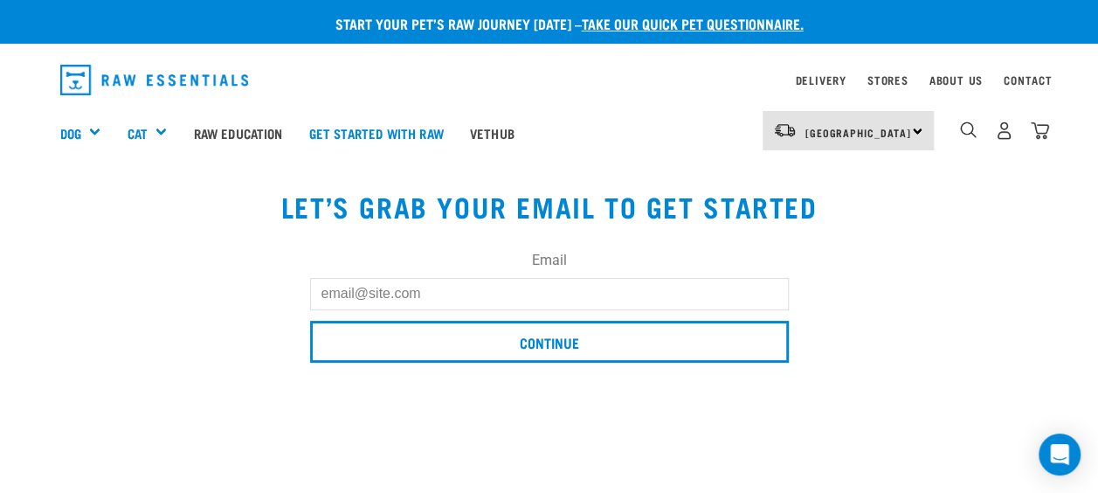
click at [668, 293] on input "Email" at bounding box center [549, 293] width 479 height 31
type input "[EMAIL_ADDRESS][DOMAIN_NAME]"
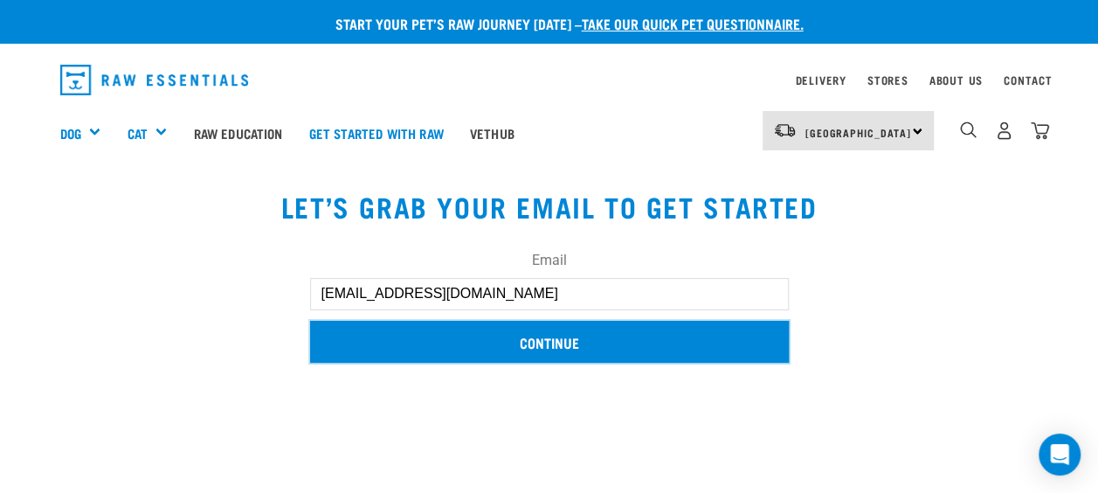
click at [503, 343] on input "Continue" at bounding box center [549, 342] width 479 height 42
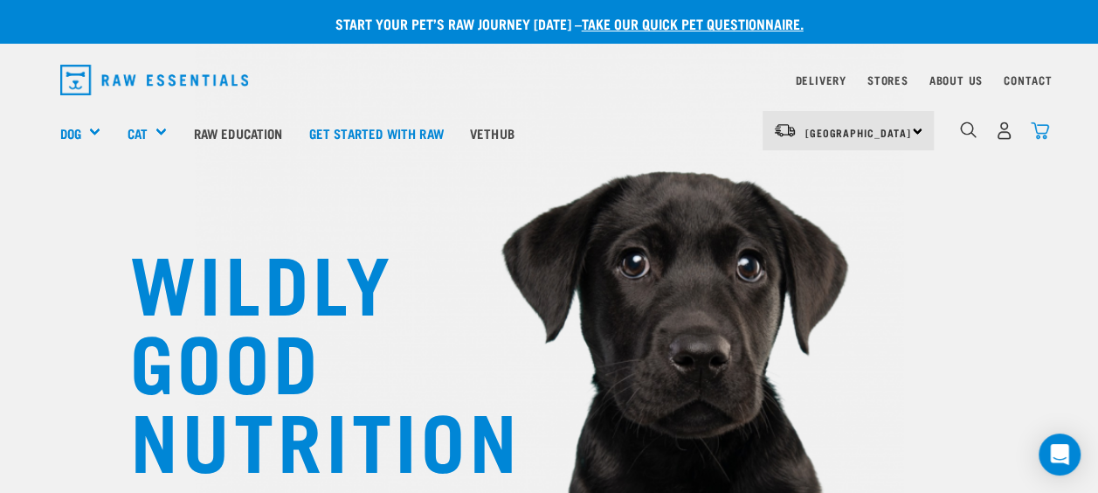
click at [1040, 131] on img "dropdown navigation" at bounding box center [1040, 130] width 18 height 18
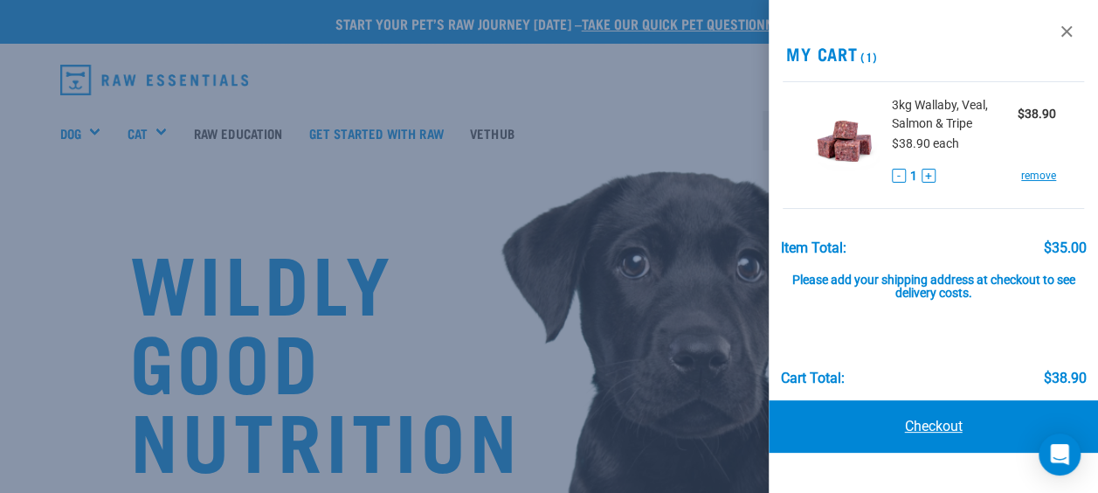
click at [954, 419] on link "Checkout" at bounding box center [933, 426] width 329 height 52
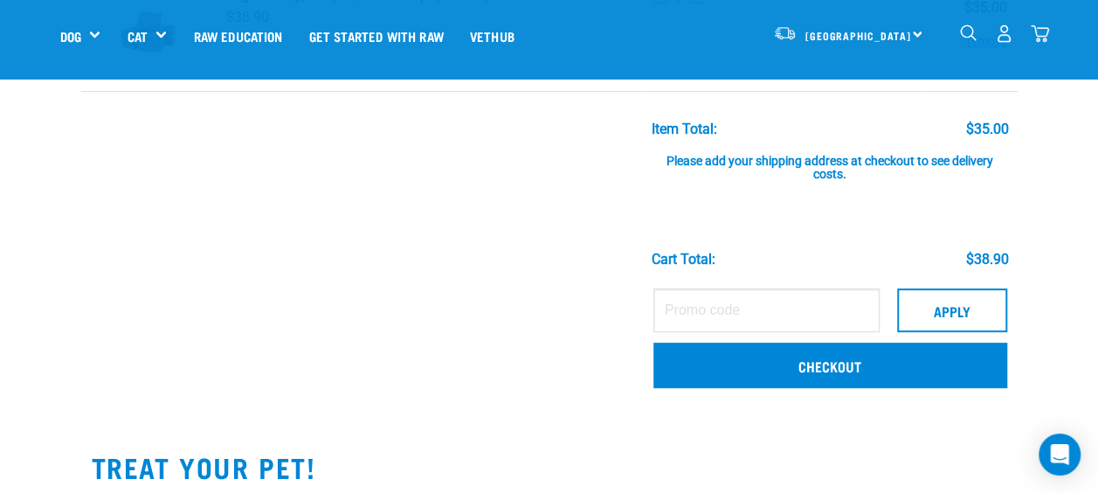
scroll to position [177, 0]
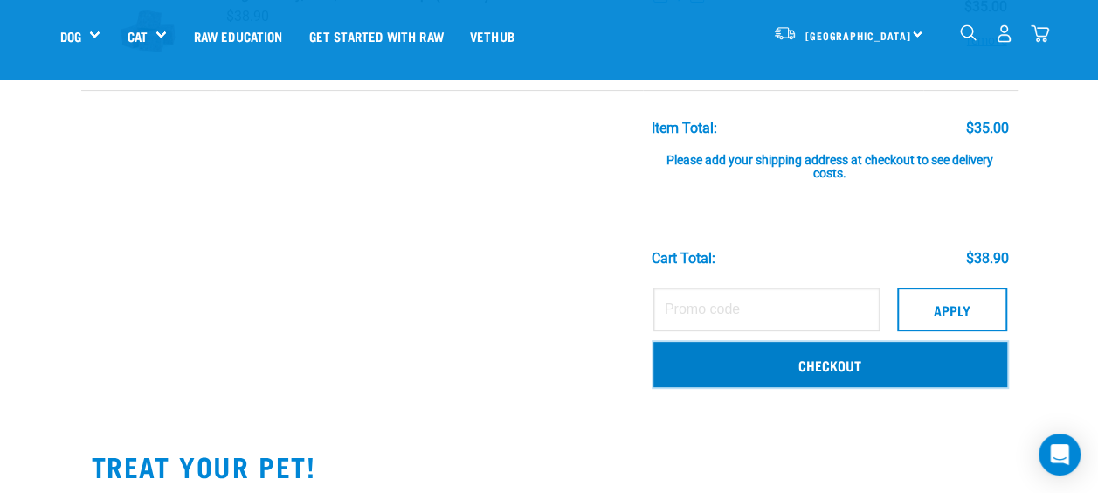
click at [820, 368] on link "Checkout" at bounding box center [831, 364] width 354 height 45
